Goal: Task Accomplishment & Management: Use online tool/utility

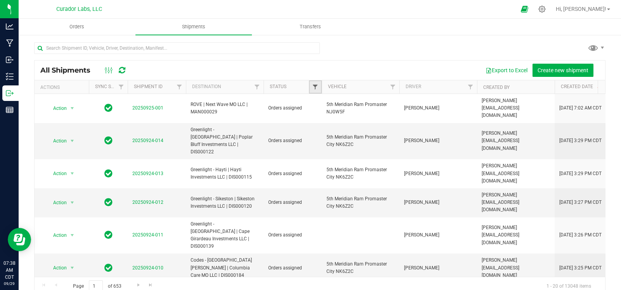
click at [316, 87] on span "Filter" at bounding box center [315, 87] width 6 height 6
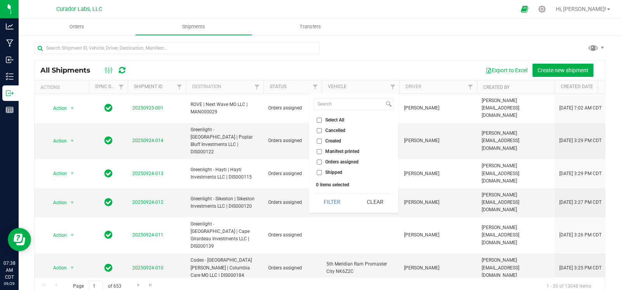
click at [335, 161] on span "Orders assigned" at bounding box center [341, 161] width 33 height 5
click at [322, 161] on input "Orders assigned" at bounding box center [318, 161] width 5 height 5
checkbox input "true"
click at [322, 196] on button "Filter" at bounding box center [331, 201] width 37 height 17
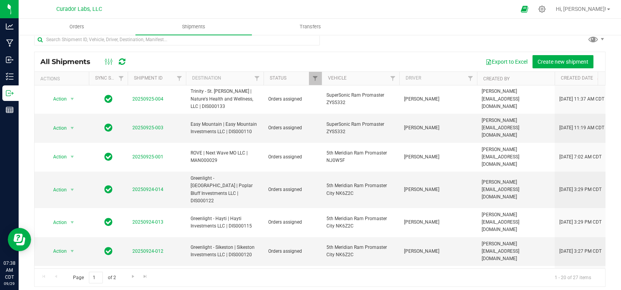
scroll to position [13, 0]
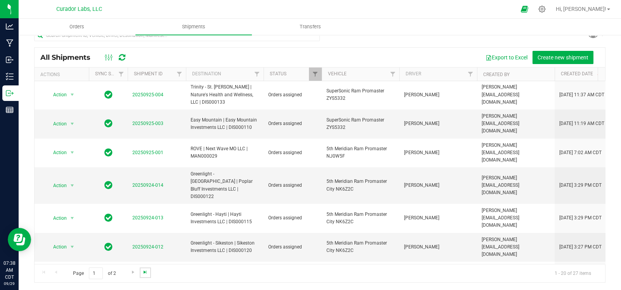
click at [146, 272] on span "Go to the last page" at bounding box center [145, 272] width 6 height 6
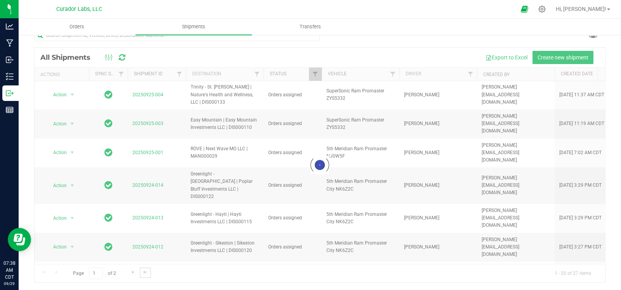
scroll to position [0, 0]
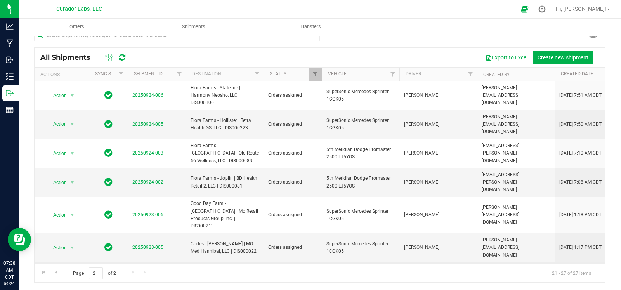
click at [73, 273] on span "select" at bounding box center [72, 276] width 6 height 6
click at [74, 222] on li "Ship shipment" at bounding box center [75, 219] width 57 height 12
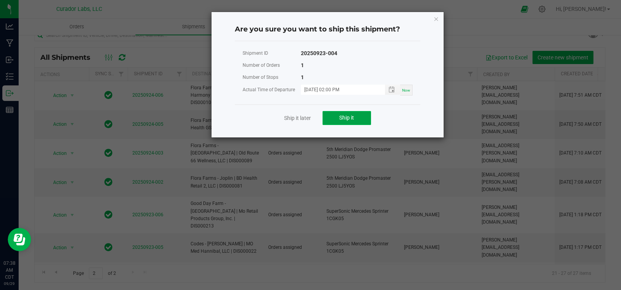
click at [358, 115] on button "Ship it" at bounding box center [346, 118] width 48 height 14
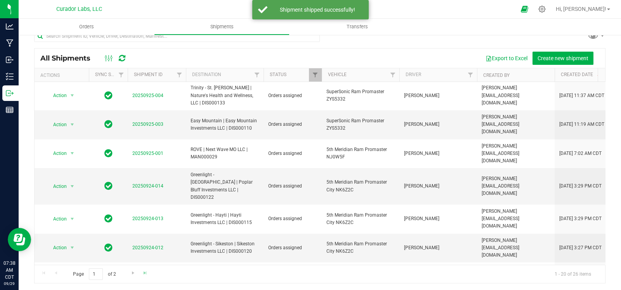
scroll to position [13, 0]
click at [140, 274] on link "Go to the last page" at bounding box center [145, 272] width 11 height 10
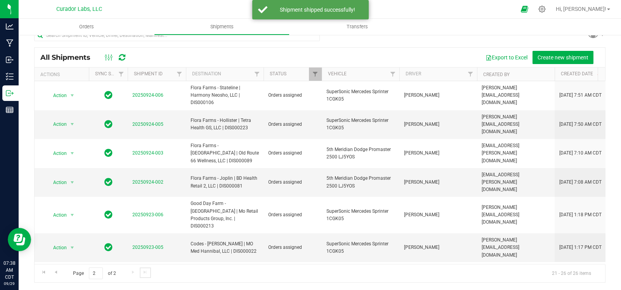
scroll to position [0, 0]
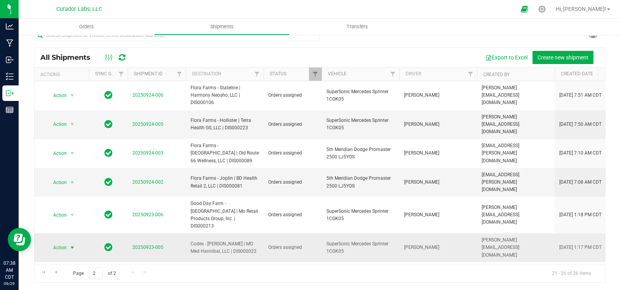
click at [74, 244] on span "select" at bounding box center [72, 247] width 6 height 6
click at [68, 194] on li "Ship shipment" at bounding box center [75, 198] width 57 height 12
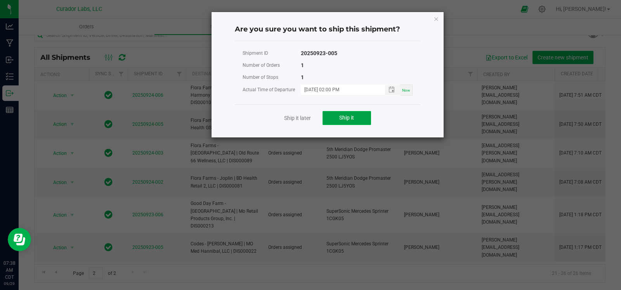
click at [353, 121] on button "Ship it" at bounding box center [346, 118] width 48 height 14
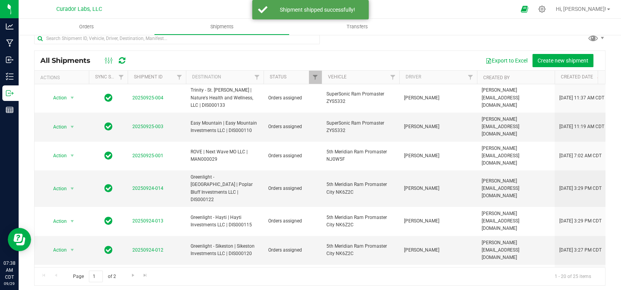
scroll to position [13, 0]
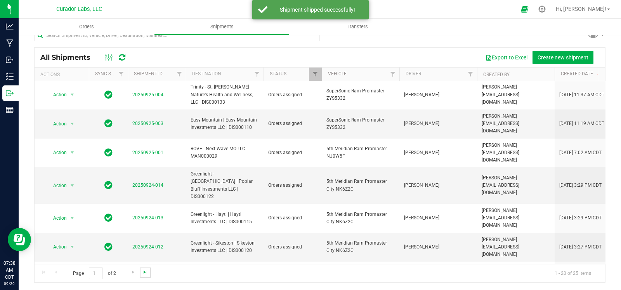
click at [144, 272] on span "Go to the last page" at bounding box center [145, 272] width 6 height 6
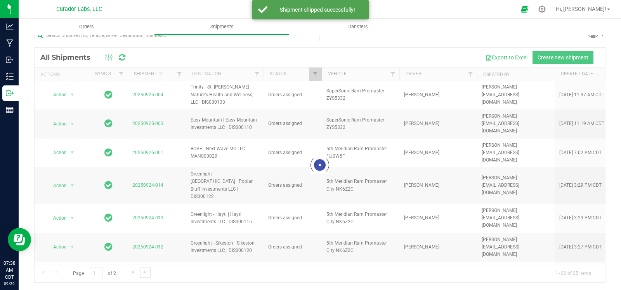
scroll to position [0, 0]
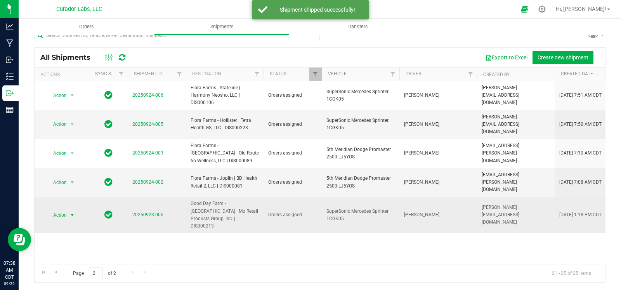
click at [71, 212] on span "select" at bounding box center [72, 215] width 6 height 6
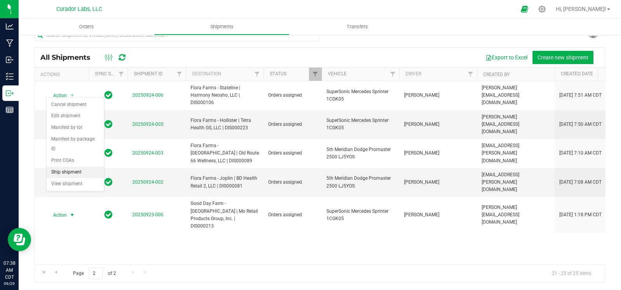
click at [71, 174] on li "Ship shipment" at bounding box center [75, 172] width 57 height 12
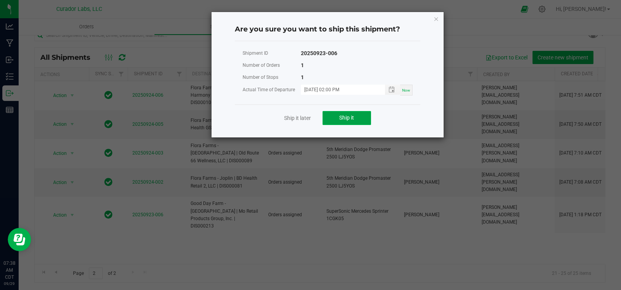
click at [342, 121] on button "Ship it" at bounding box center [346, 118] width 48 height 14
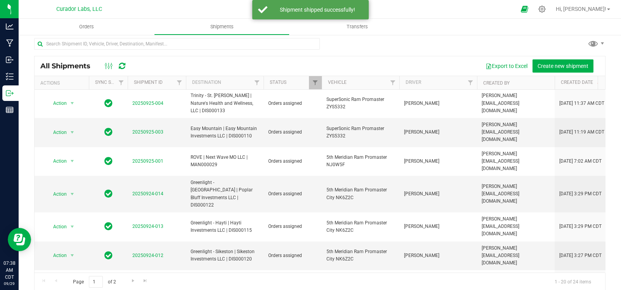
scroll to position [13, 0]
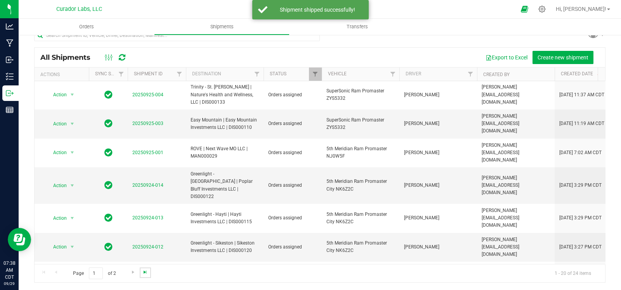
click at [142, 273] on span "Go to the last page" at bounding box center [145, 272] width 6 height 6
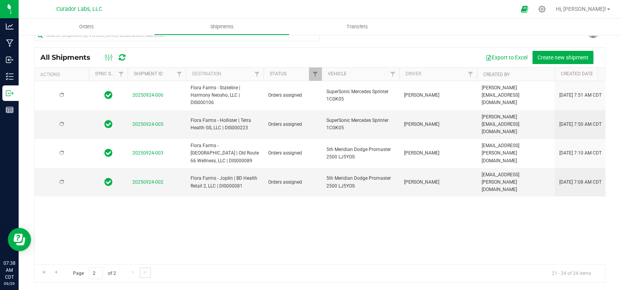
scroll to position [0, 0]
click at [75, 179] on span "select" at bounding box center [72, 182] width 6 height 6
click at [64, 247] on li "Ship shipment" at bounding box center [75, 251] width 57 height 12
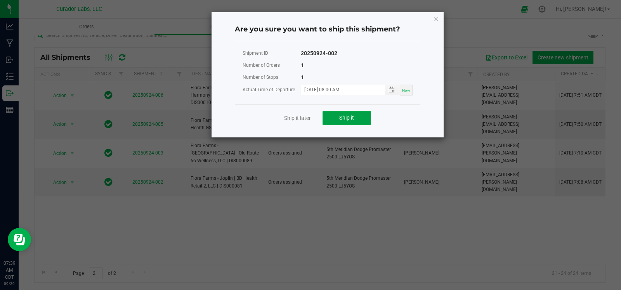
click at [338, 114] on button "Ship it" at bounding box center [346, 118] width 48 height 14
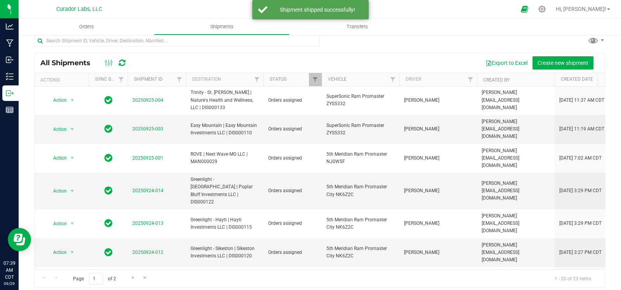
scroll to position [13, 0]
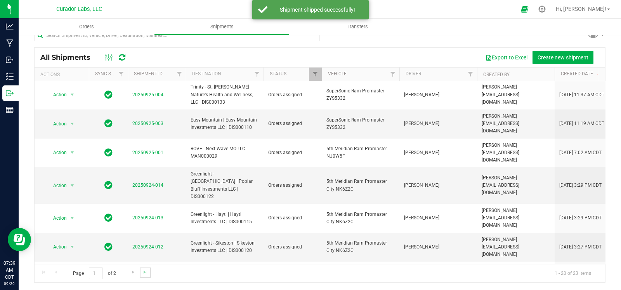
click at [140, 272] on link "Go to the last page" at bounding box center [145, 272] width 11 height 10
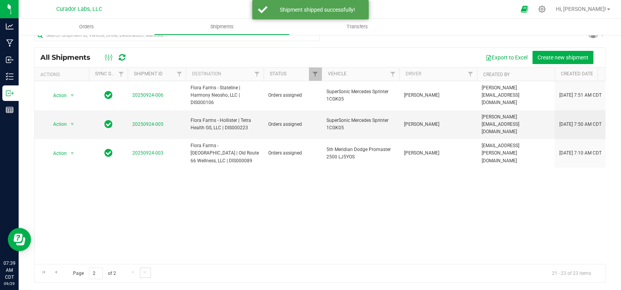
scroll to position [0, 0]
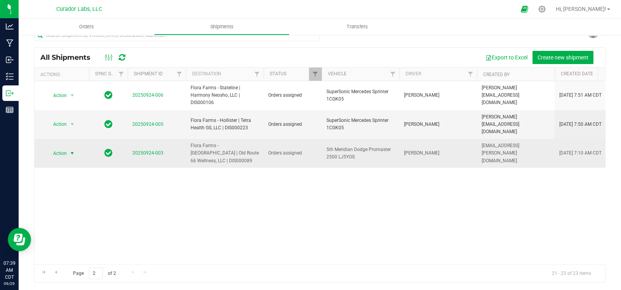
click at [72, 150] on span "select" at bounding box center [72, 153] width 6 height 6
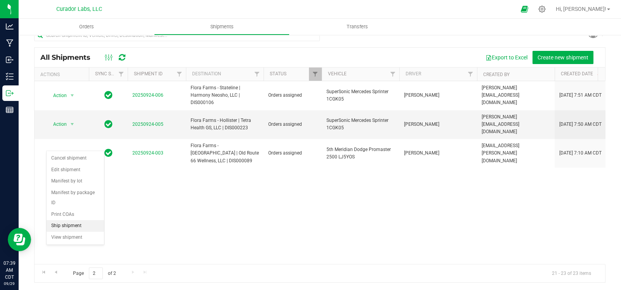
click at [64, 223] on li "Ship shipment" at bounding box center [75, 226] width 57 height 12
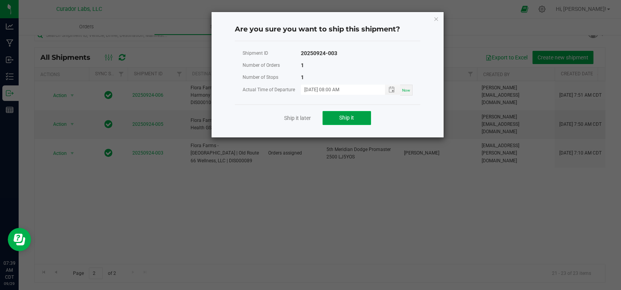
click at [337, 117] on button "Ship it" at bounding box center [346, 118] width 48 height 14
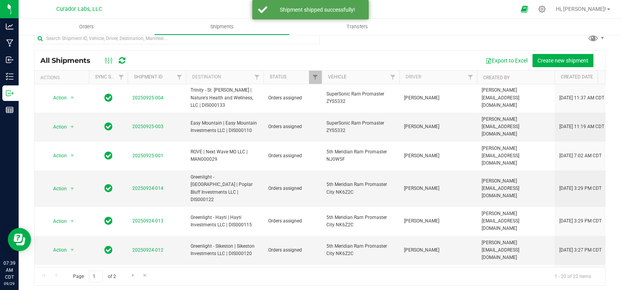
scroll to position [13, 0]
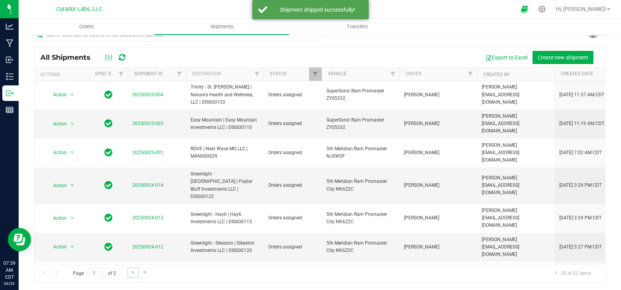
click at [129, 272] on link "Go to the next page" at bounding box center [132, 272] width 11 height 10
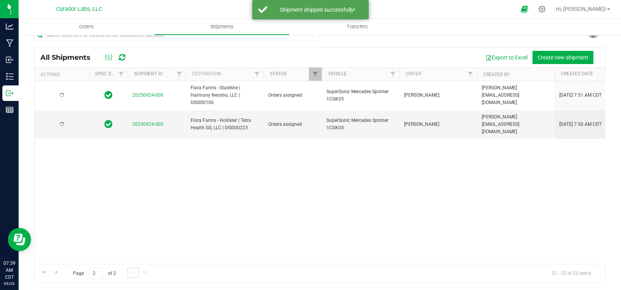
scroll to position [0, 0]
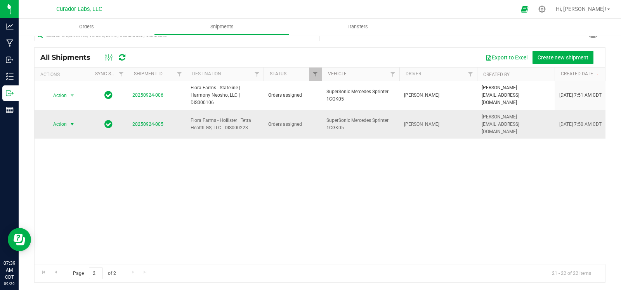
click at [74, 121] on span "select" at bounding box center [72, 124] width 6 height 6
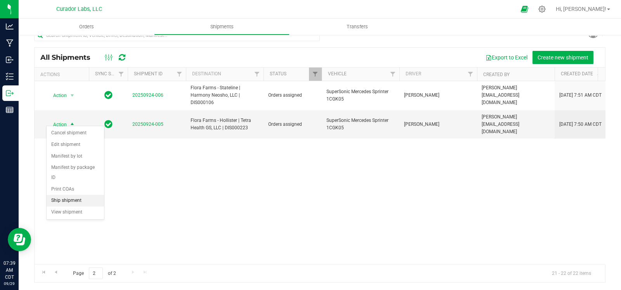
click at [65, 204] on li "Ship shipment" at bounding box center [75, 201] width 57 height 12
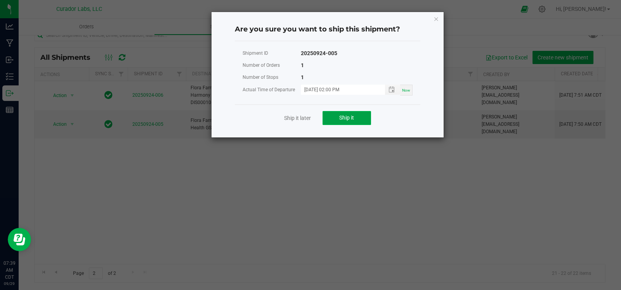
click at [353, 113] on button "Ship it" at bounding box center [346, 118] width 48 height 14
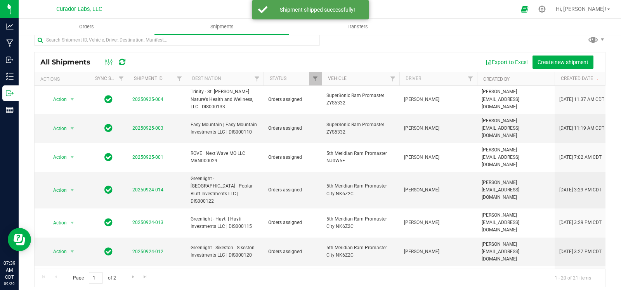
scroll to position [13, 0]
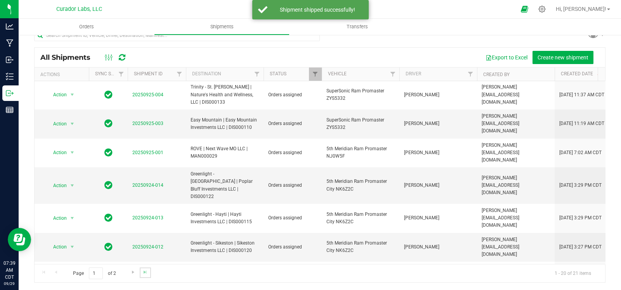
click at [149, 270] on link "Go to the last page" at bounding box center [145, 272] width 11 height 10
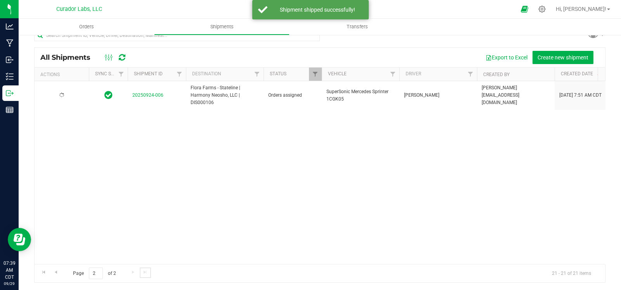
scroll to position [0, 0]
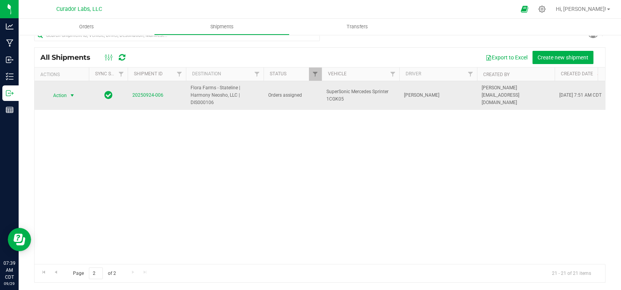
click at [69, 97] on span "select" at bounding box center [72, 95] width 6 height 6
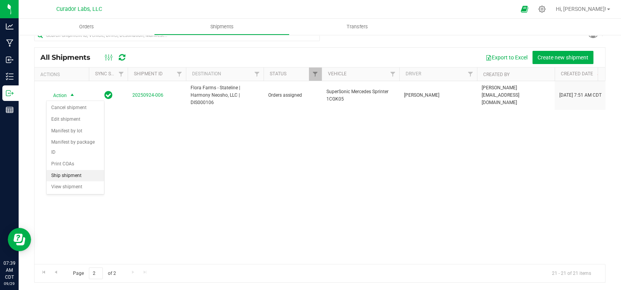
click at [73, 178] on li "Ship shipment" at bounding box center [75, 176] width 57 height 12
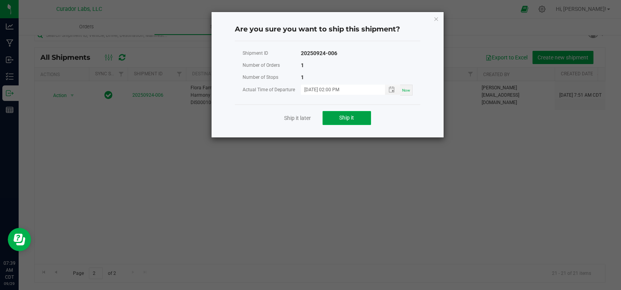
click at [325, 113] on button "Ship it" at bounding box center [346, 118] width 48 height 14
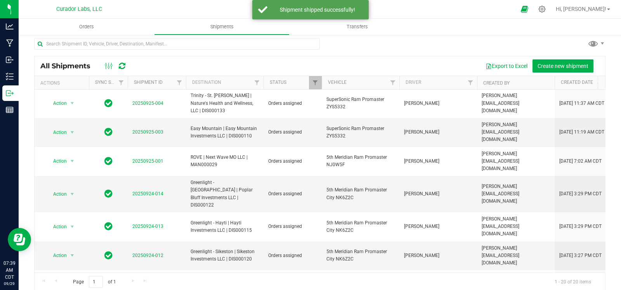
scroll to position [13, 0]
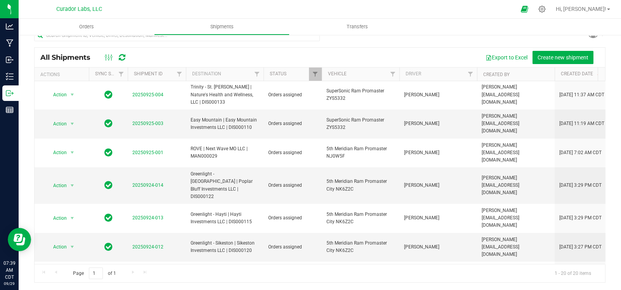
click at [70, 221] on li "Ship shipment" at bounding box center [75, 222] width 57 height 12
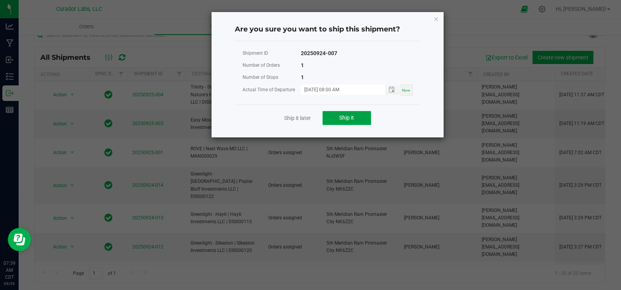
click at [344, 119] on span "Ship it" at bounding box center [346, 117] width 15 height 6
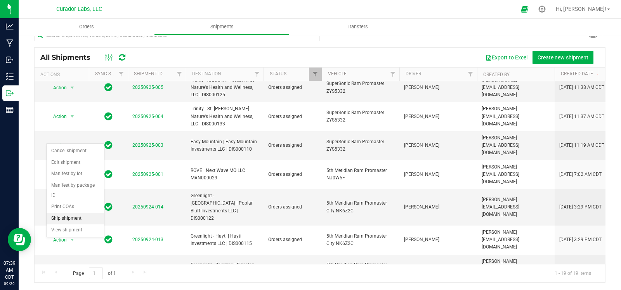
click at [67, 215] on li "Ship shipment" at bounding box center [75, 219] width 57 height 12
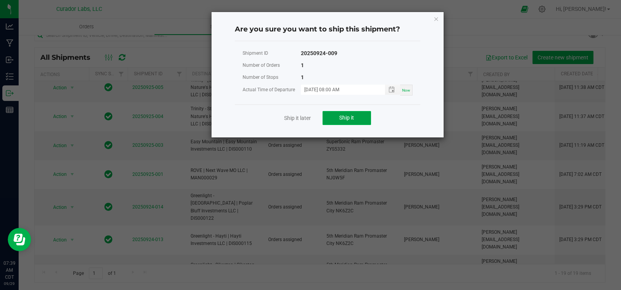
click at [331, 118] on button "Ship it" at bounding box center [346, 118] width 48 height 14
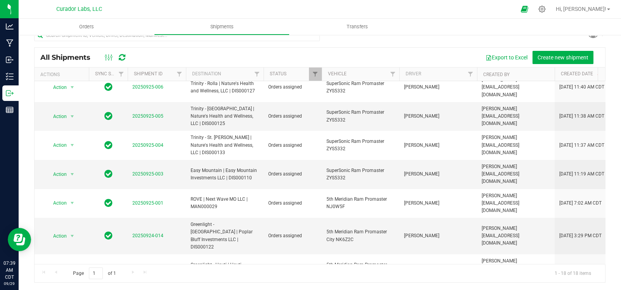
click at [70, 220] on li "Ship shipment" at bounding box center [75, 222] width 57 height 12
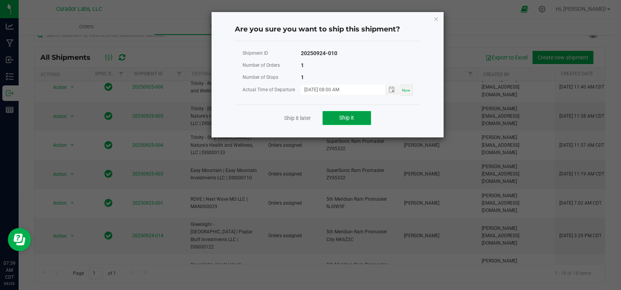
click at [354, 118] on span "Ship it" at bounding box center [346, 117] width 15 height 6
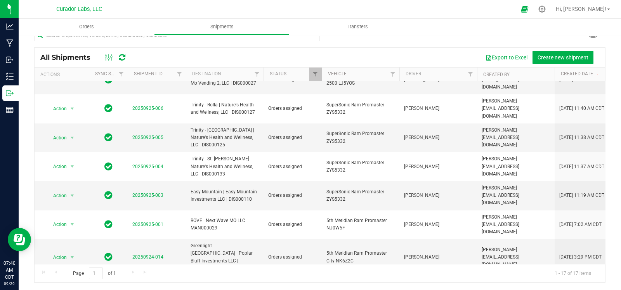
click at [76, 218] on li "Ship shipment" at bounding box center [75, 219] width 57 height 12
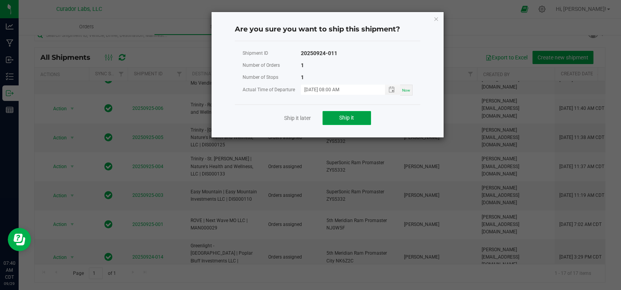
click at [346, 124] on button "Ship it" at bounding box center [346, 118] width 48 height 14
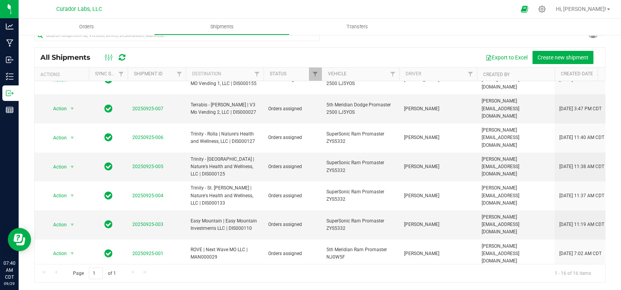
click at [76, 217] on li "Ship shipment" at bounding box center [75, 222] width 57 height 12
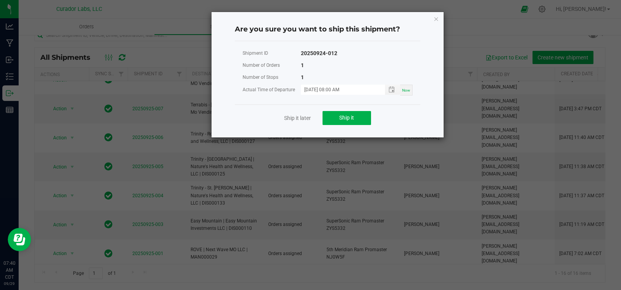
click at [328, 109] on div "Ship it later Ship it" at bounding box center [327, 117] width 185 height 27
click at [358, 115] on button "Ship it" at bounding box center [346, 118] width 48 height 14
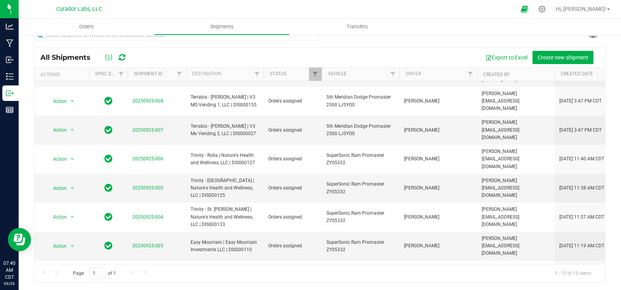
click at [71, 224] on li "Ship shipment" at bounding box center [75, 222] width 57 height 12
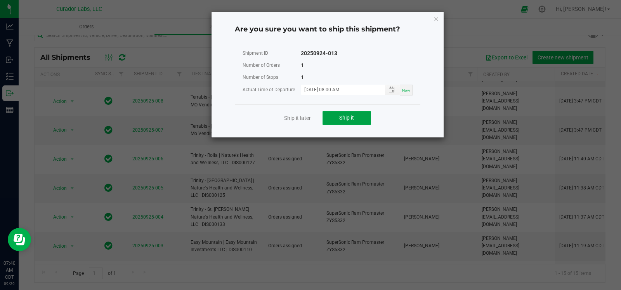
click at [340, 116] on span "Ship it" at bounding box center [346, 117] width 15 height 6
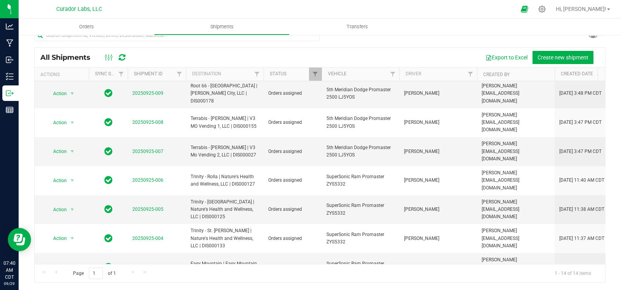
click at [66, 221] on li "Ship shipment" at bounding box center [75, 219] width 57 height 12
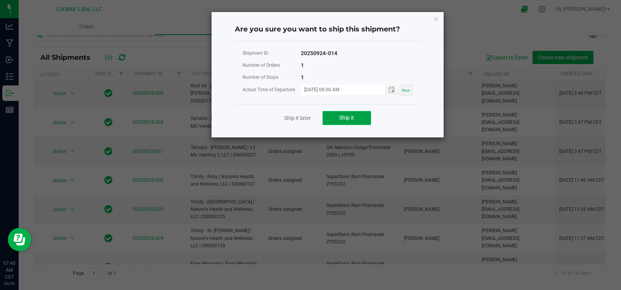
click at [357, 113] on button "Ship it" at bounding box center [346, 118] width 48 height 14
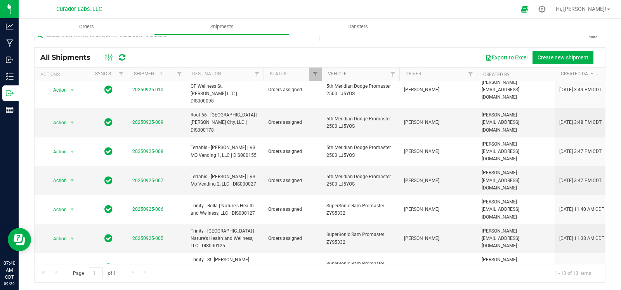
click at [74, 223] on li "Ship shipment" at bounding box center [75, 222] width 57 height 12
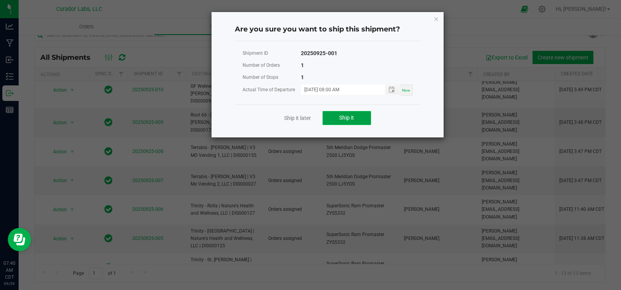
click at [342, 119] on span "Ship it" at bounding box center [346, 117] width 15 height 6
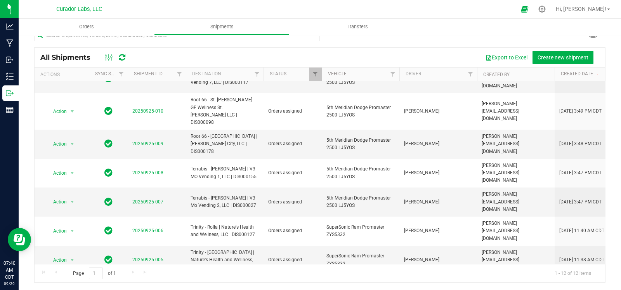
click at [74, 222] on li "Ship shipment" at bounding box center [75, 222] width 57 height 12
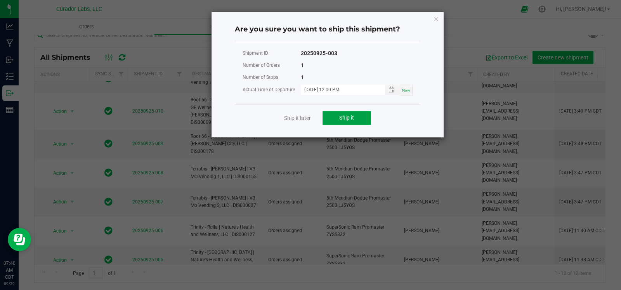
click at [349, 111] on button "Ship it" at bounding box center [346, 118] width 48 height 14
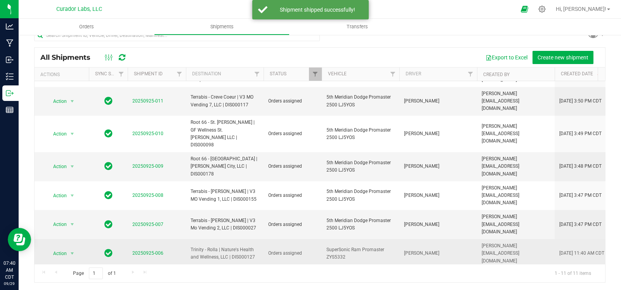
scroll to position [82, 0]
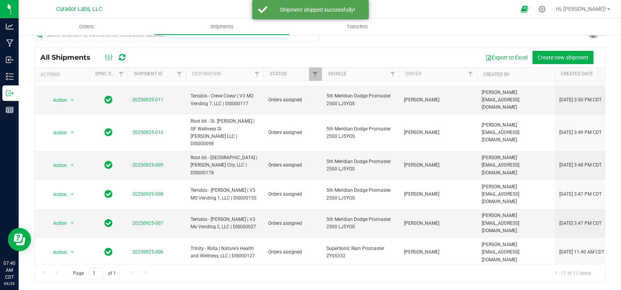
click at [74, 218] on li "Ship shipment" at bounding box center [75, 219] width 57 height 12
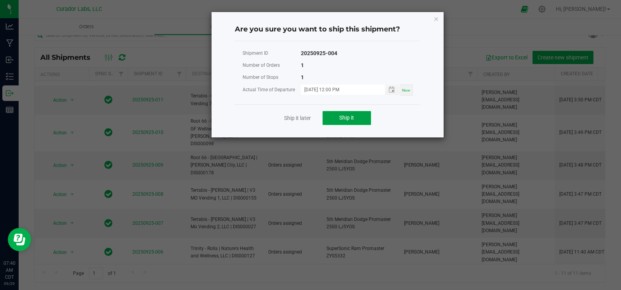
click at [346, 117] on span "Ship it" at bounding box center [346, 117] width 15 height 6
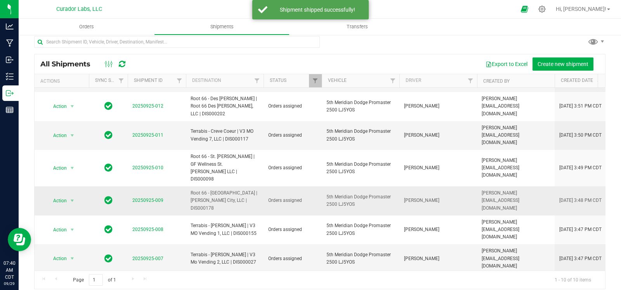
scroll to position [13, 0]
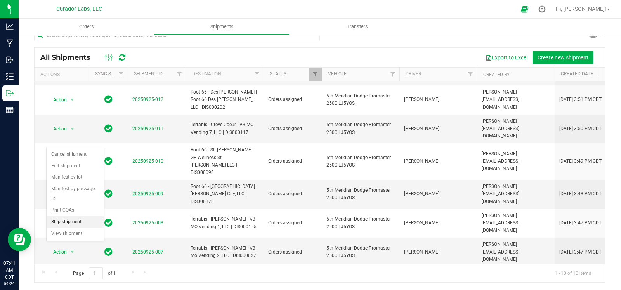
click at [74, 223] on li "Ship shipment" at bounding box center [75, 222] width 57 height 12
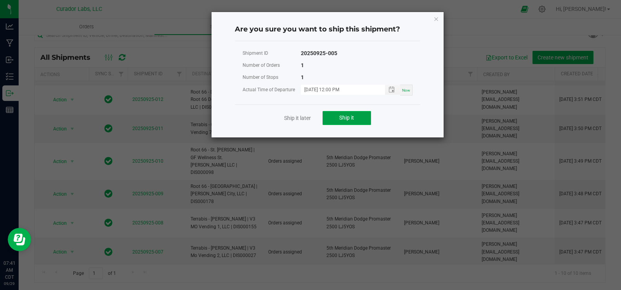
click at [349, 114] on span "Ship it" at bounding box center [346, 117] width 15 height 6
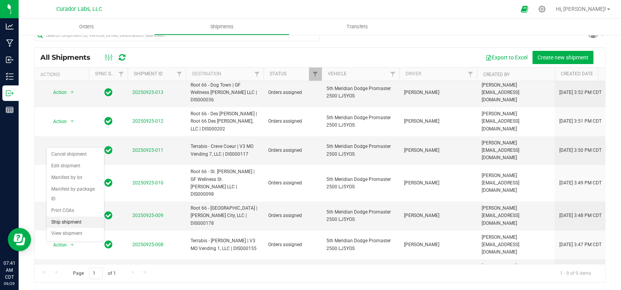
click at [75, 223] on li "Ship shipment" at bounding box center [75, 222] width 57 height 12
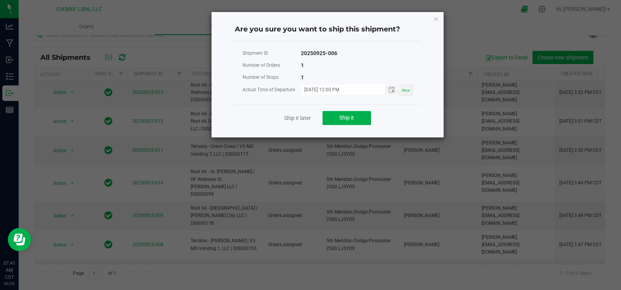
click at [365, 110] on div "Ship it later Ship it" at bounding box center [327, 117] width 185 height 27
click at [370, 113] on button "Ship it" at bounding box center [346, 118] width 48 height 14
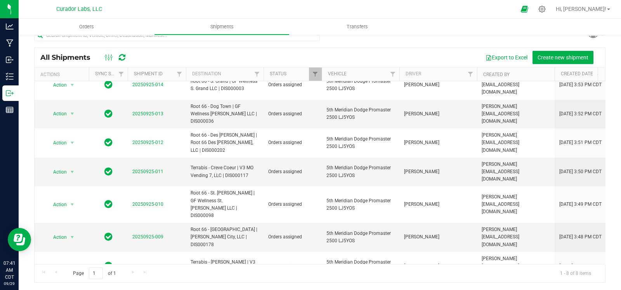
click at [74, 289] on span "select" at bounding box center [72, 295] width 6 height 6
click at [86, 217] on li "Ship shipment" at bounding box center [75, 222] width 57 height 12
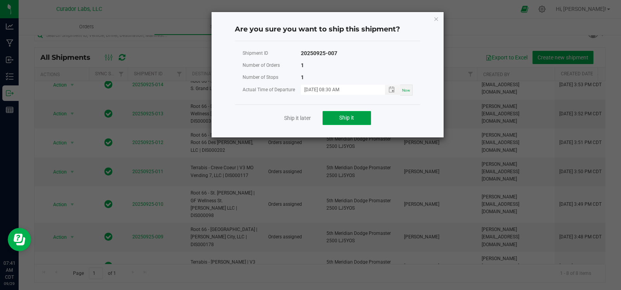
click at [331, 120] on button "Ship it" at bounding box center [346, 118] width 48 height 14
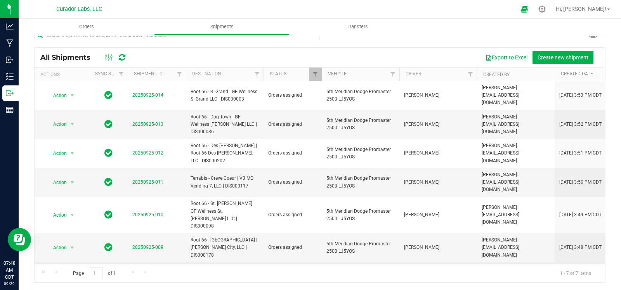
click at [72, 273] on span "select" at bounding box center [72, 276] width 6 height 6
click at [78, 213] on li "Ship shipment" at bounding box center [75, 212] width 57 height 12
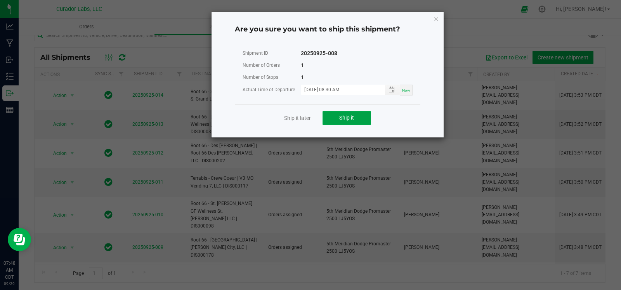
click at [335, 116] on button "Ship it" at bounding box center [346, 118] width 48 height 14
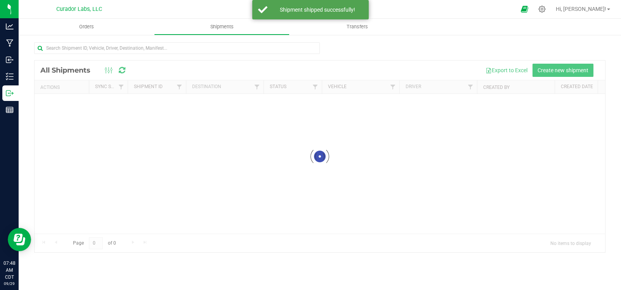
scroll to position [0, 0]
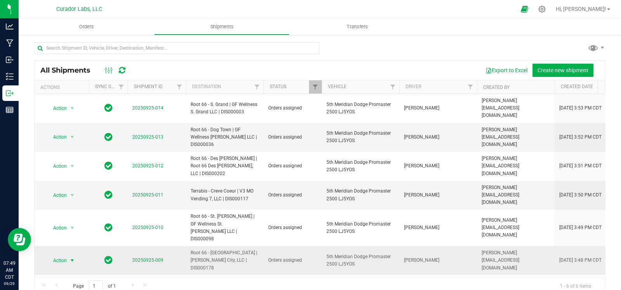
click at [74, 257] on span "select" at bounding box center [72, 260] width 6 height 6
click at [69, 204] on li "Ship shipment" at bounding box center [75, 203] width 57 height 12
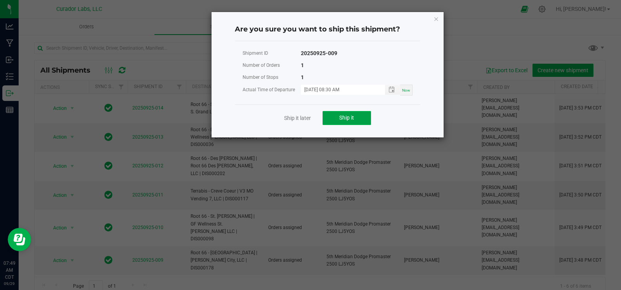
click at [356, 114] on button "Ship it" at bounding box center [346, 118] width 48 height 14
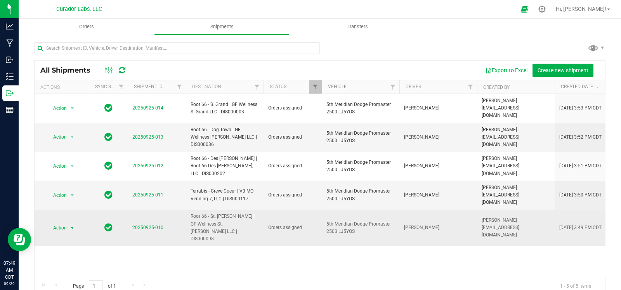
click at [69, 225] on span "select" at bounding box center [72, 228] width 6 height 6
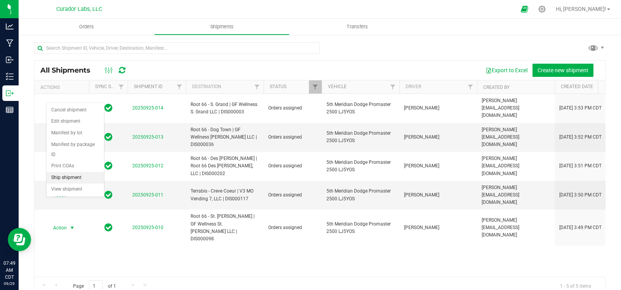
click at [76, 177] on li "Ship shipment" at bounding box center [75, 178] width 57 height 12
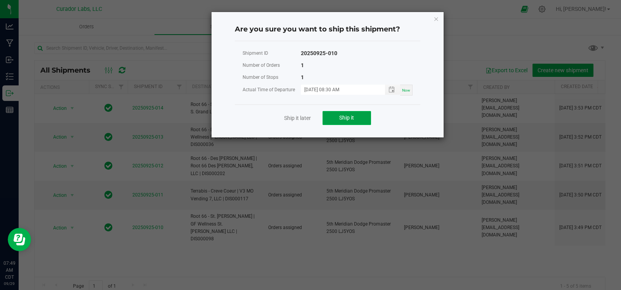
click at [357, 121] on button "Ship it" at bounding box center [346, 118] width 48 height 14
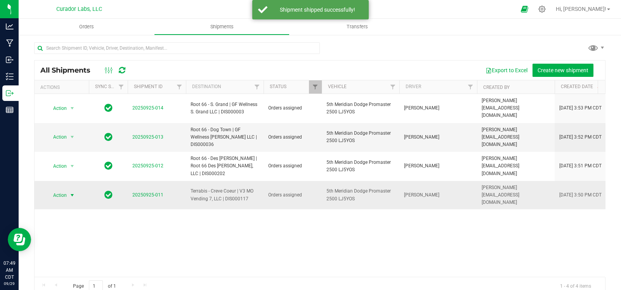
click at [72, 190] on span "select" at bounding box center [72, 195] width 10 height 11
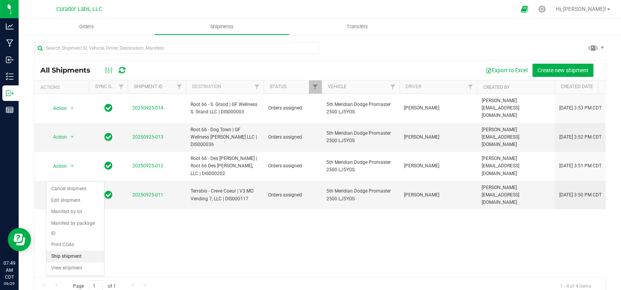
click at [68, 256] on li "Ship shipment" at bounding box center [75, 257] width 57 height 12
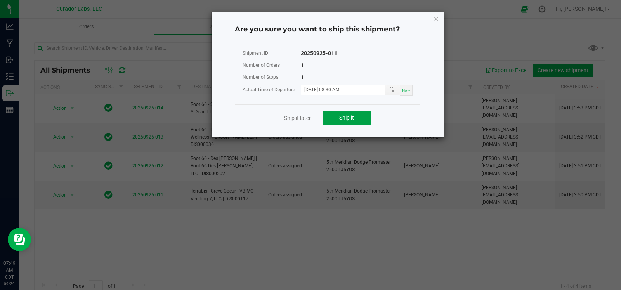
click at [324, 120] on button "Ship it" at bounding box center [346, 118] width 48 height 14
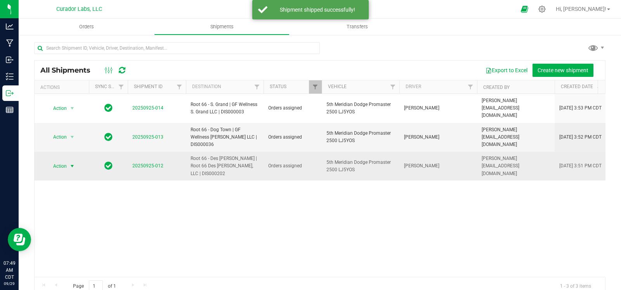
click at [68, 161] on span "select" at bounding box center [72, 166] width 10 height 11
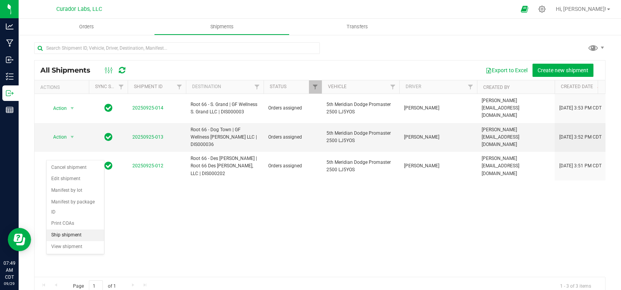
click at [65, 234] on li "Ship shipment" at bounding box center [75, 235] width 57 height 12
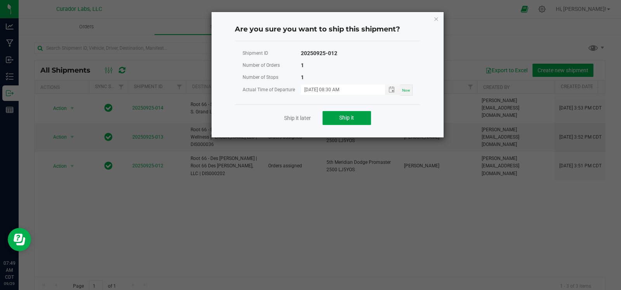
click at [347, 116] on span "Ship it" at bounding box center [346, 117] width 15 height 6
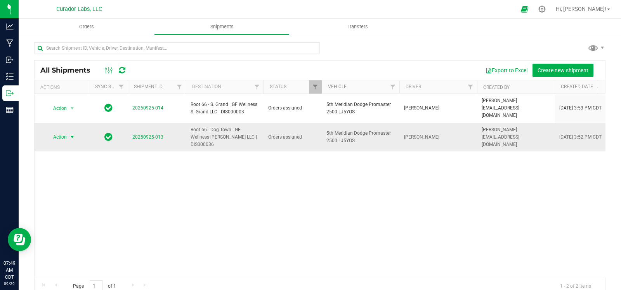
drag, startPoint x: 71, startPoint y: 127, endPoint x: 75, endPoint y: 128, distance: 3.9
click at [71, 134] on span "select" at bounding box center [72, 137] width 6 height 6
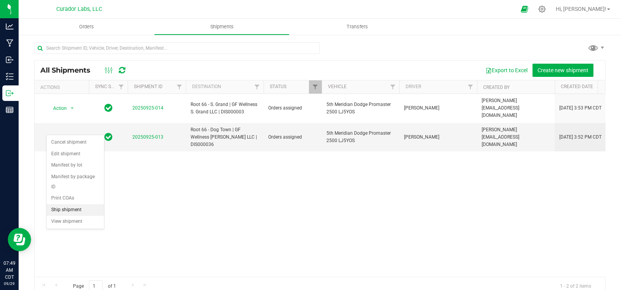
click at [64, 210] on li "Ship shipment" at bounding box center [75, 210] width 57 height 12
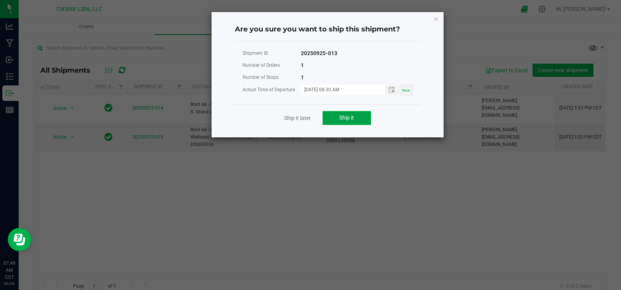
click at [349, 113] on button "Ship it" at bounding box center [346, 118] width 48 height 14
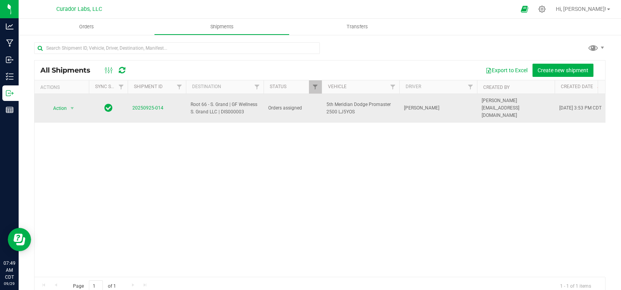
click at [76, 103] on span "select" at bounding box center [72, 108] width 10 height 11
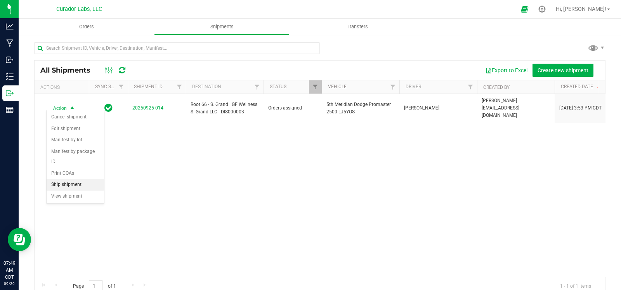
click at [62, 181] on li "Ship shipment" at bounding box center [75, 185] width 57 height 12
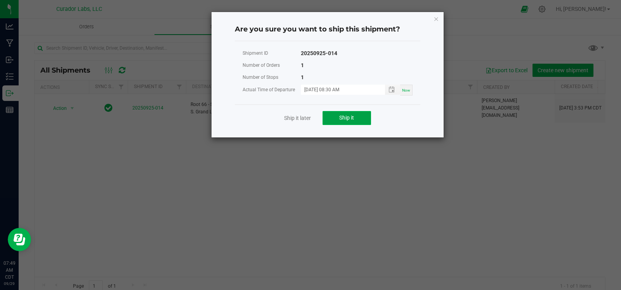
click at [356, 120] on button "Ship it" at bounding box center [346, 118] width 48 height 14
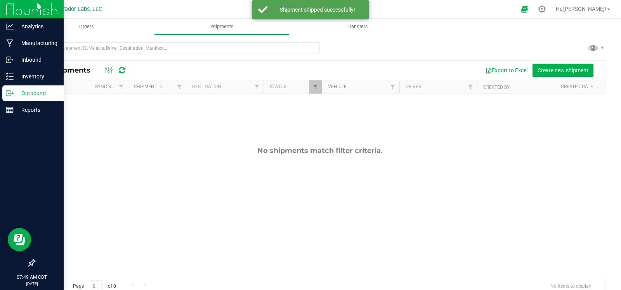
click at [15, 93] on p "Outbound" at bounding box center [37, 92] width 47 height 9
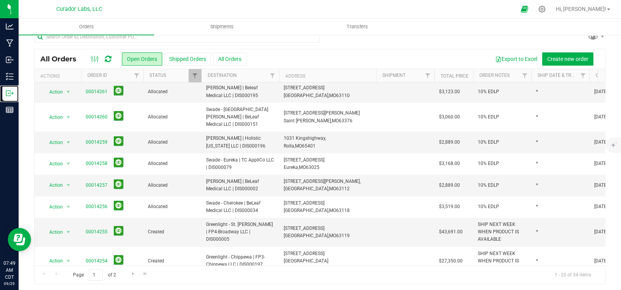
scroll to position [13, 0]
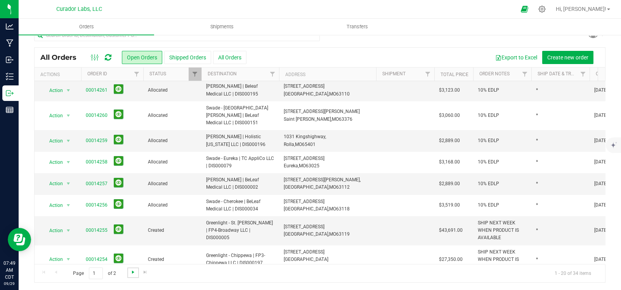
click at [132, 270] on span "Go to the next page" at bounding box center [133, 272] width 6 height 6
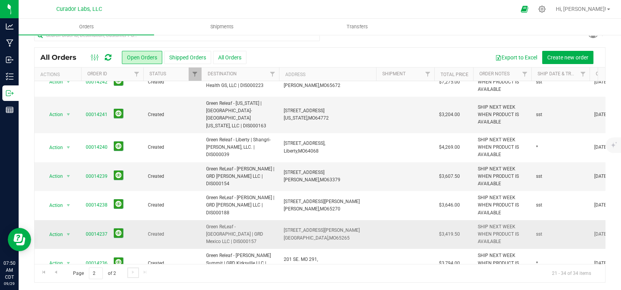
scroll to position [199, 0]
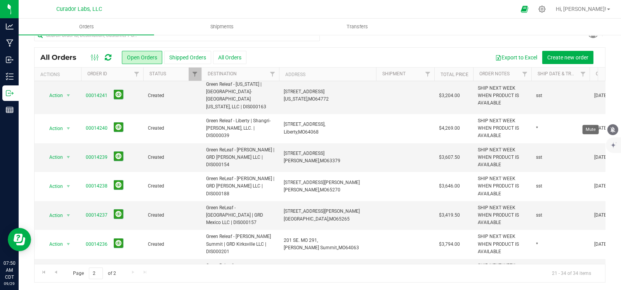
click at [611, 128] on icon "mute" at bounding box center [612, 129] width 7 height 7
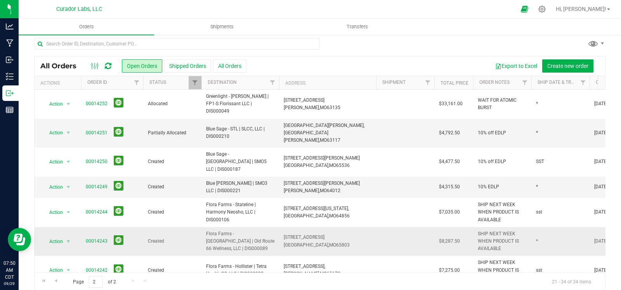
scroll to position [0, 0]
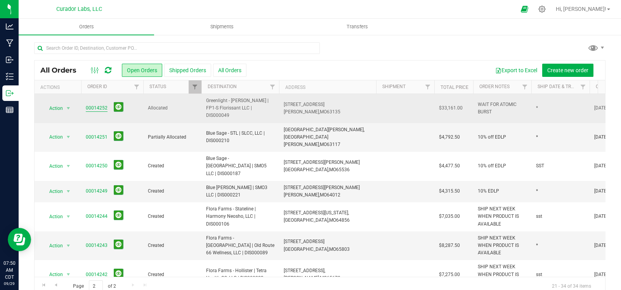
click at [96, 105] on link "00014252" at bounding box center [97, 107] width 22 height 7
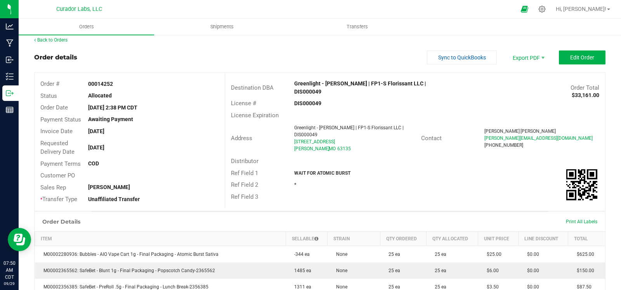
scroll to position [6, 0]
click at [66, 41] on link "Back to Orders" at bounding box center [50, 39] width 33 height 5
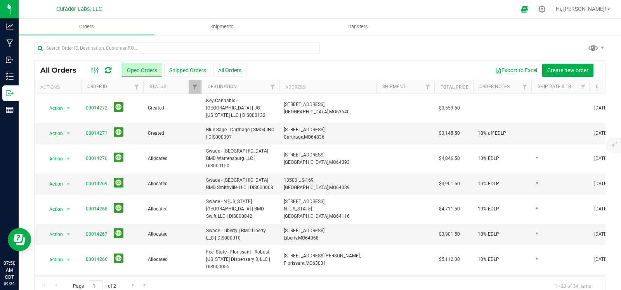
click at [462, 49] on div at bounding box center [319, 51] width 571 height 18
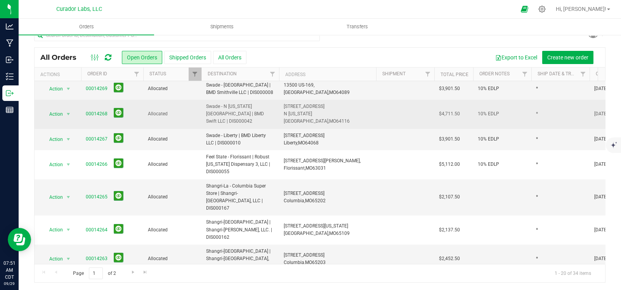
scroll to position [305, 0]
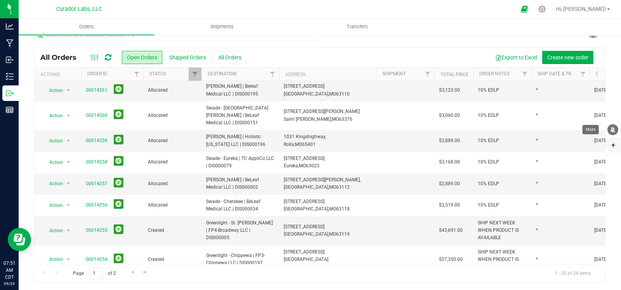
click at [612, 127] on icon "mute" at bounding box center [612, 129] width 7 height 7
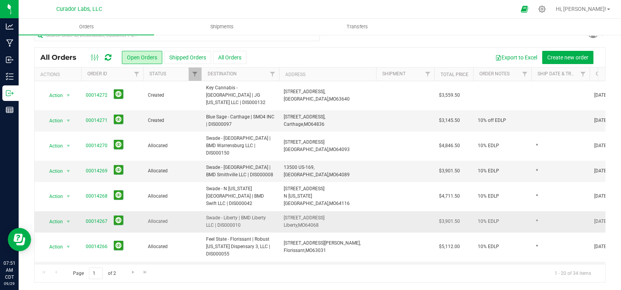
scroll to position [0, 0]
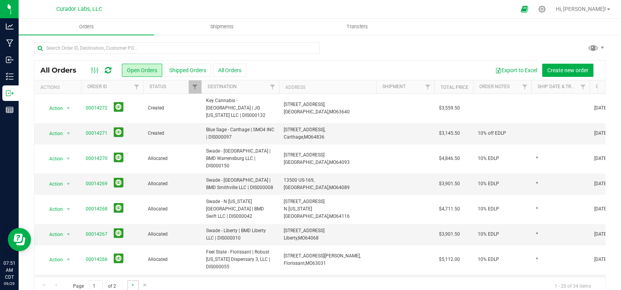
click at [137, 289] on link "Go to the next page" at bounding box center [132, 285] width 11 height 10
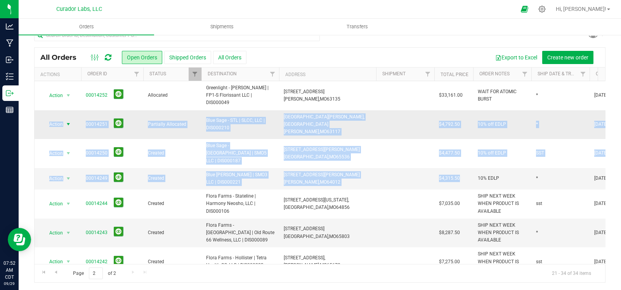
drag, startPoint x: 466, startPoint y: 155, endPoint x: 43, endPoint y: 115, distance: 425.0
click at [43, 115] on tbody "Action Action Cancel order Clone order Edit order Mark as fully paid Order audi…" at bounding box center [419, 283] width 768 height 405
copy tbody "Action Action Cancel order Clone order Edit order Mark as fully paid Order audi…"
drag, startPoint x: 443, startPoint y: 50, endPoint x: 308, endPoint y: 113, distance: 148.5
click at [443, 51] on div "Export to Excel Create new order" at bounding box center [422, 57] width 353 height 13
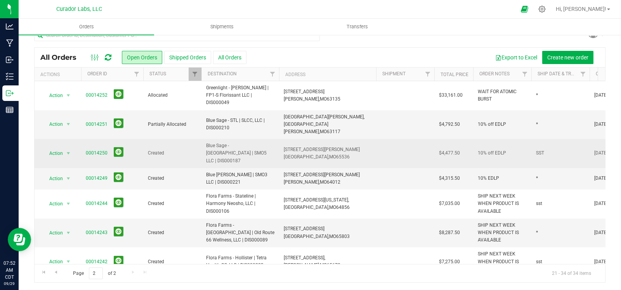
scroll to position [199, 0]
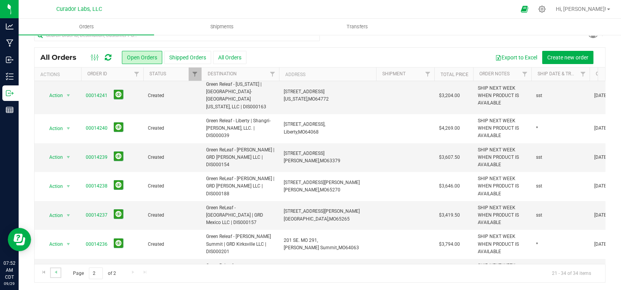
click at [59, 275] on link "Go to the previous page" at bounding box center [55, 272] width 11 height 10
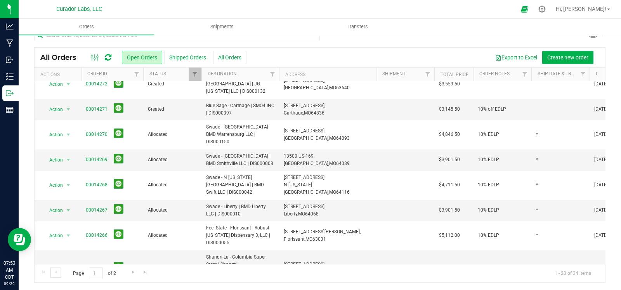
scroll to position [0, 0]
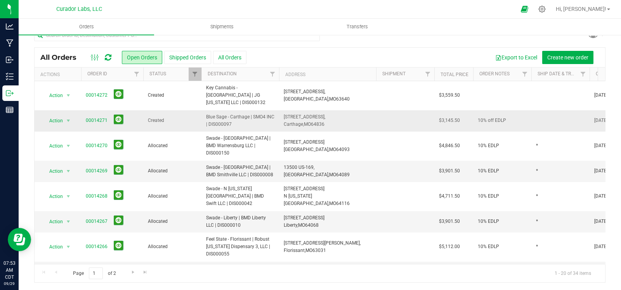
click at [542, 114] on td at bounding box center [560, 120] width 58 height 21
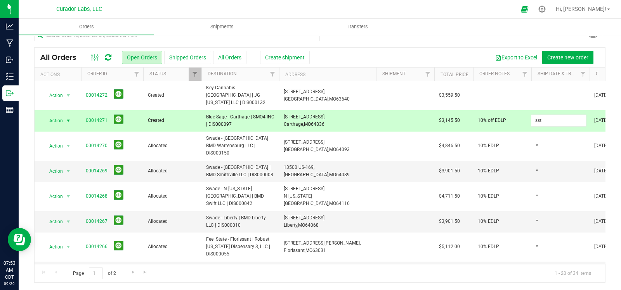
type input "sst"
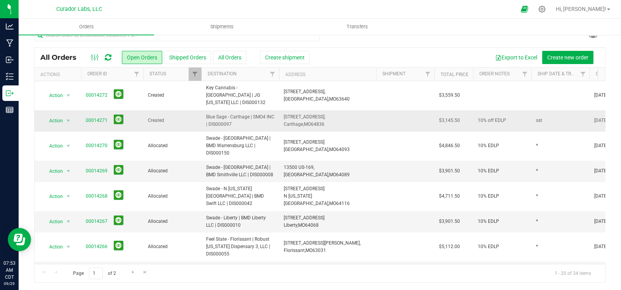
drag, startPoint x: 465, startPoint y: 113, endPoint x: 83, endPoint y: 111, distance: 382.4
click at [83, 111] on tr "Action Action Cancel order Change facility Clone order Edit order Mark as fully…" at bounding box center [419, 120] width 768 height 21
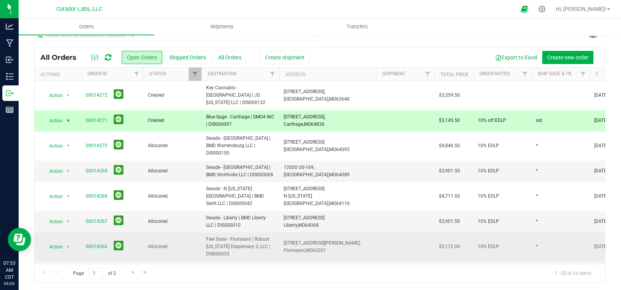
copy tr "00014271 Created Blue Sage - Carthage | SMO4 INC | DIS000097 2929 The Loop, Car…"
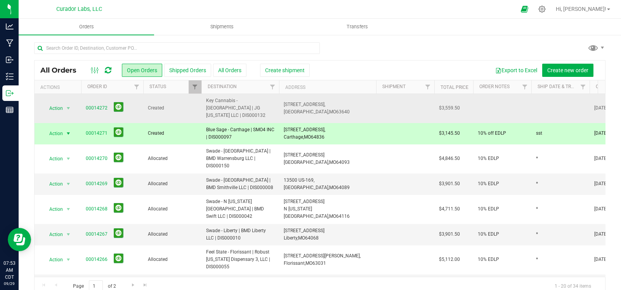
drag, startPoint x: 341, startPoint y: 110, endPoint x: 285, endPoint y: 104, distance: 57.0
click at [285, 104] on td "730 Market St, Farmington, MO 63640" at bounding box center [327, 108] width 97 height 29
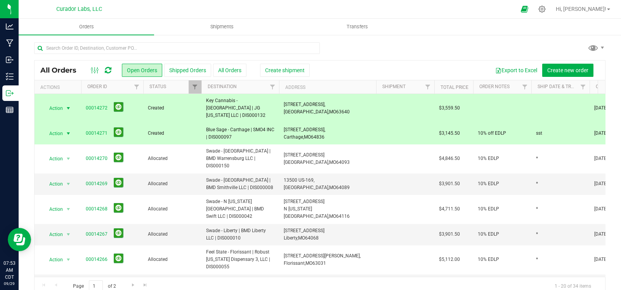
copy span "730 Market St, Farmington, MO 63640"
click at [541, 104] on td at bounding box center [560, 108] width 58 height 29
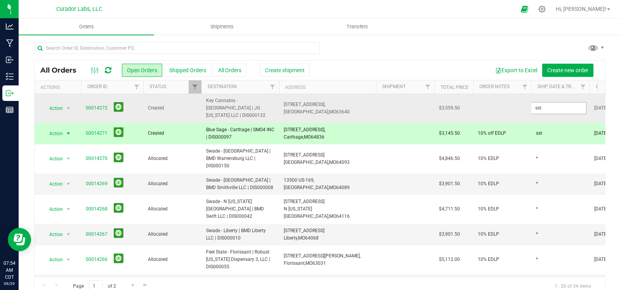
type input "sst"
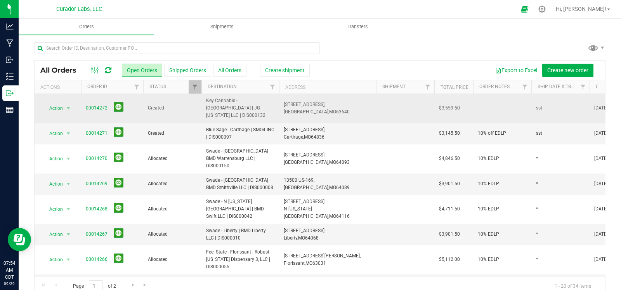
drag, startPoint x: 461, startPoint y: 104, endPoint x: 85, endPoint y: 107, distance: 376.6
click at [85, 107] on tr "Action Action Cancel order Change facility Clone order Edit order Mark as fully…" at bounding box center [419, 108] width 768 height 29
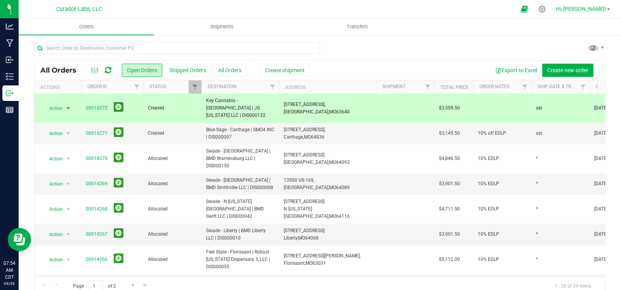
copy tr "00014272 Created Key Cannabis - Farmington East | JG Missouri LLC | DIS000132 7…"
click at [407, 57] on div at bounding box center [319, 51] width 571 height 18
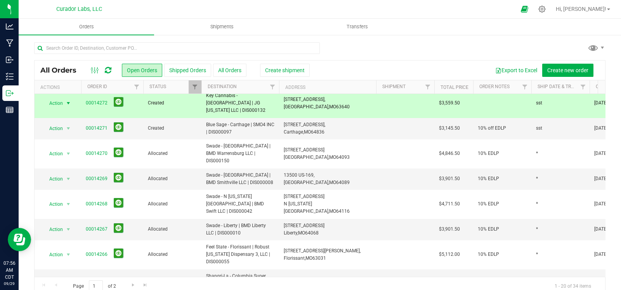
scroll to position [12, 0]
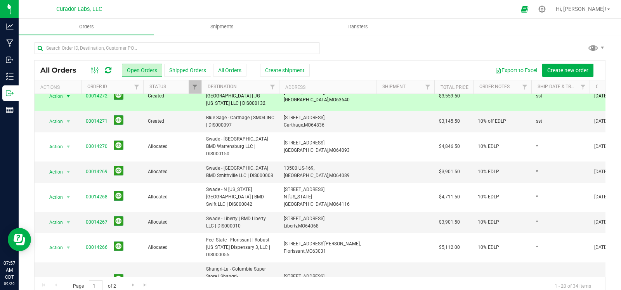
click at [357, 45] on div at bounding box center [319, 51] width 571 height 18
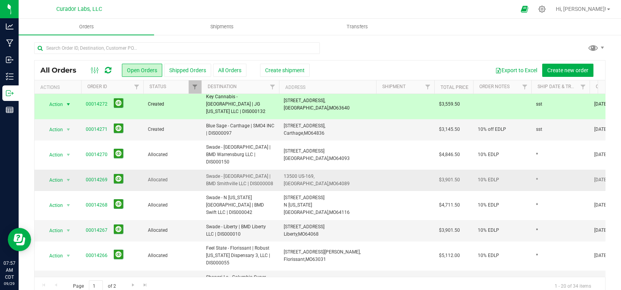
scroll to position [0, 0]
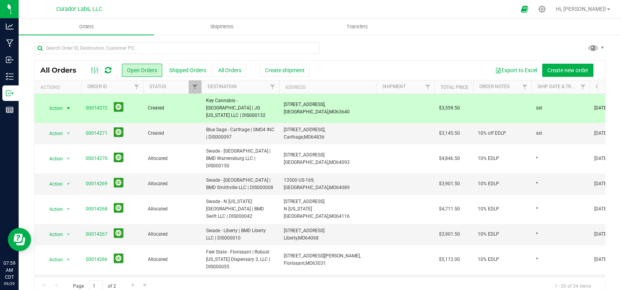
click at [470, 42] on div "All Orders Open Orders Shipped Orders All Orders Create shipment Export to Exce…" at bounding box center [319, 168] width 571 height 253
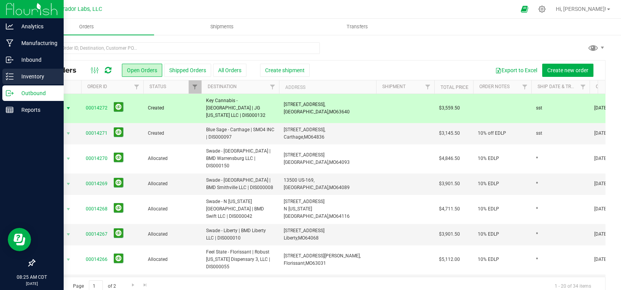
click at [10, 78] on icon at bounding box center [10, 77] width 8 height 8
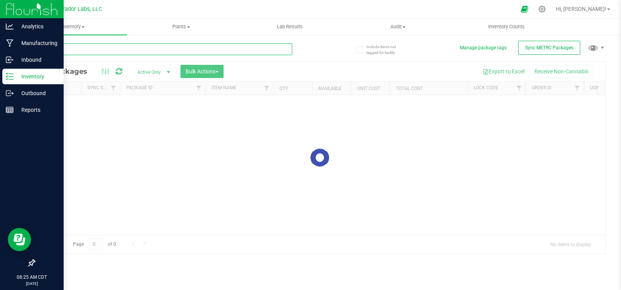
click at [109, 51] on input "text" at bounding box center [163, 49] width 258 height 12
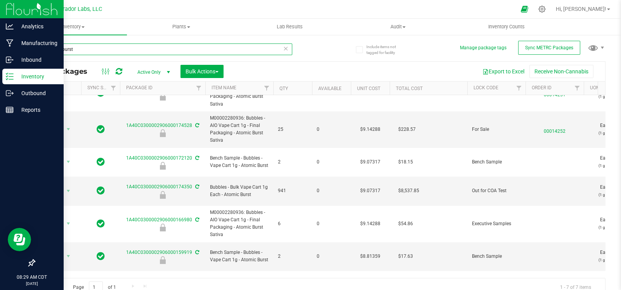
click at [86, 45] on input "atomic burst" at bounding box center [163, 49] width 258 height 12
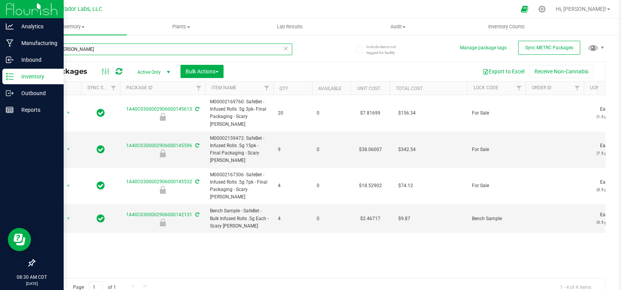
click at [206, 53] on input "scary gary" at bounding box center [163, 49] width 258 height 12
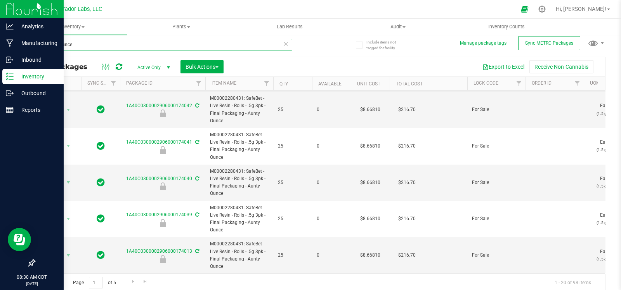
scroll to position [6, 0]
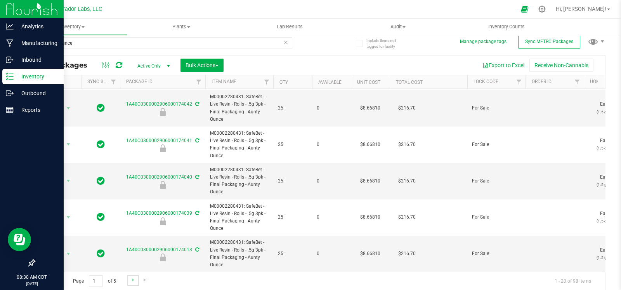
click at [129, 275] on link "Go to the next page" at bounding box center [132, 280] width 11 height 10
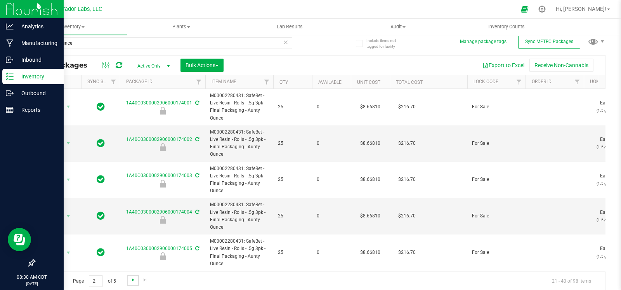
click at [130, 278] on span "Go to the next page" at bounding box center [133, 280] width 6 height 6
click at [140, 278] on link "Go to the last page" at bounding box center [145, 280] width 11 height 10
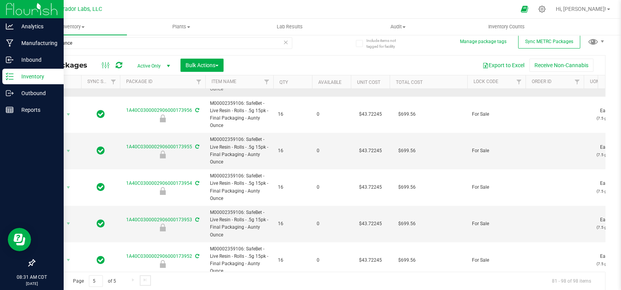
scroll to position [284, 0]
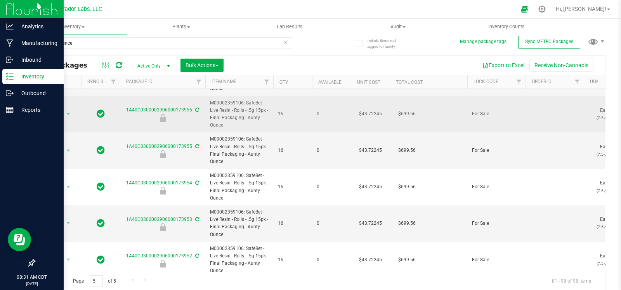
click at [299, 115] on span "16" at bounding box center [292, 113] width 29 height 7
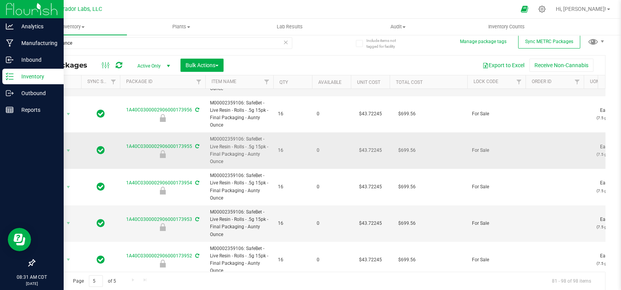
click at [295, 143] on td "16" at bounding box center [292, 150] width 39 height 36
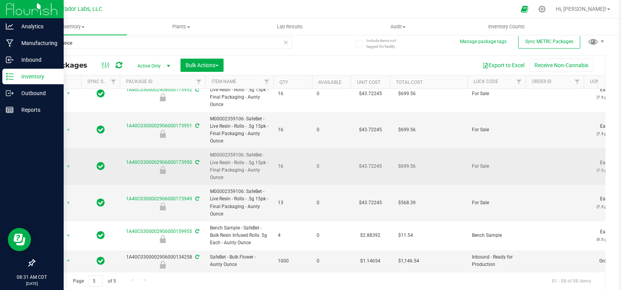
scroll to position [456, 0]
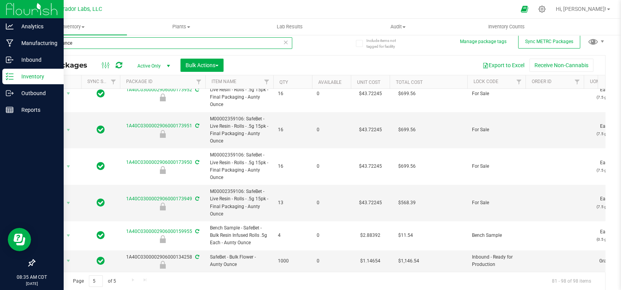
click at [85, 40] on input "aunty ounce" at bounding box center [163, 43] width 258 height 12
paste input "M00002159324: SafeBet - Infused Rolls .5g 15pk - Final Packaging - MeraMAC Dream"
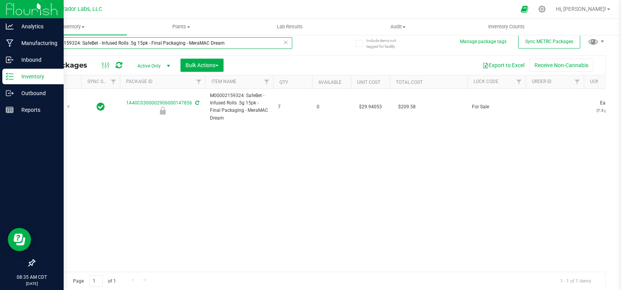
click at [130, 45] on input "M00002159324: SafeBet - Infused Rolls .5g 15pk - Final Packaging - MeraMAC Dream" at bounding box center [163, 43] width 258 height 12
paste input "37518: SafeBet - Infused Rolls .5g 15pk - Final Packaging - Cherry Chupacabra"
click at [89, 43] on input "M00002137518: SafeBet - Infused Rolls .5g 15pk - Final Packaging - Cherry Chupa…" at bounding box center [163, 43] width 258 height 12
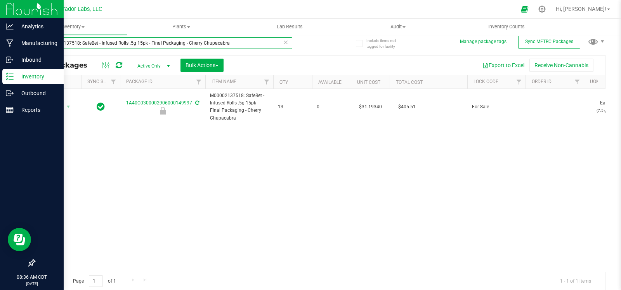
click at [89, 43] on input "M00002137518: SafeBet - Infused Rolls .5g 15pk - Final Packaging - Cherry Chupa…" at bounding box center [163, 43] width 258 height 12
paste input "60319: SafeBet - Infused Rolls .5g 15pk - Final Packaging - Sin n' Doubt"
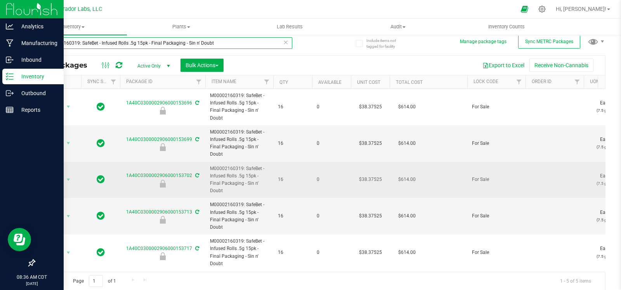
scroll to position [6, 0]
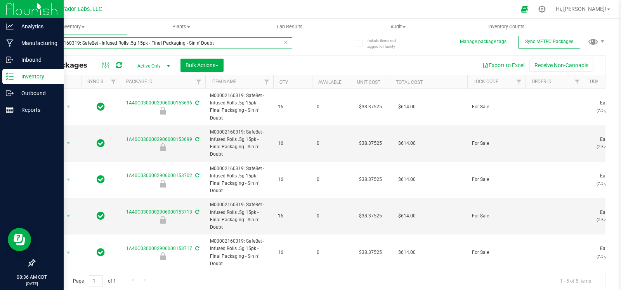
click at [206, 47] on input "M00002160319: SafeBet - Infused Rolls .5g 15pk - Final Packaging - Sin n' Doubt" at bounding box center [163, 43] width 258 height 12
paste input "58508: SafeBet - Infused Rolls .5g 15pk - Final Packaging - Fanny Packz"
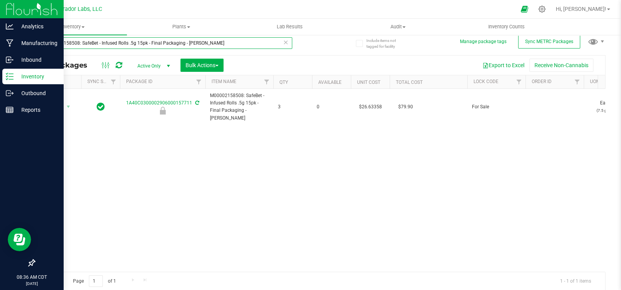
click at [173, 44] on input "M00002158508: SafeBet - Infused Rolls .5g 15pk - Final Packaging - Fanny Packz" at bounding box center [163, 43] width 258 height 12
paste input "37514: SafeBet - Infused Rolls .5g 15pk - Final Packaging - Bicycle Kick Kush"
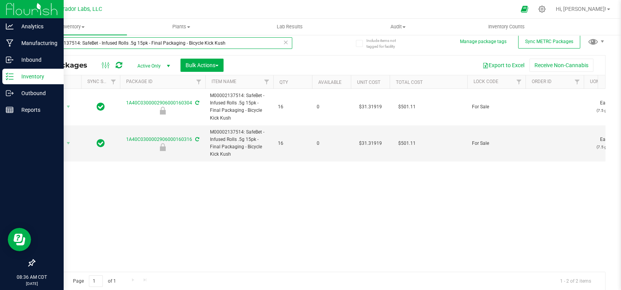
click at [177, 47] on input "M00002137514: SafeBet - Infused Rolls .5g 15pk - Final Packaging - Bicycle Kick…" at bounding box center [163, 43] width 258 height 12
paste input "275075: SafeBet - Diamonds - Rolls - .5g 15pk - Final Packaging - Breath Face"
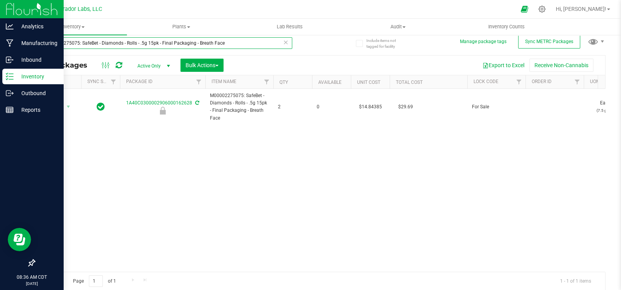
click at [172, 42] on input "M00002275075: SafeBet - Diamonds - Rolls - .5g 15pk - Final Packaging - Breath …" at bounding box center [163, 43] width 258 height 12
paste input "269: SafeBet - Diamonds - Rolls - .5g 15pk - Final Packaging - Fire Work"
click at [128, 34] on uib-tab-heading "Plants All plants Waste log" at bounding box center [180, 27] width 107 height 16
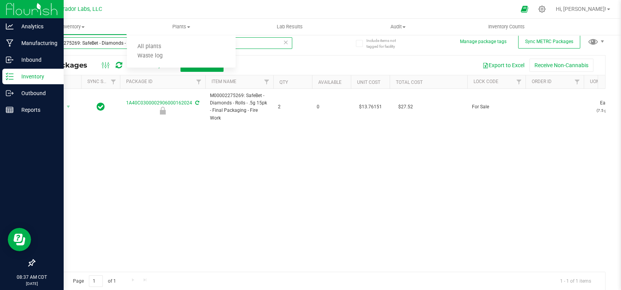
click at [120, 42] on input "M00002275269: SafeBet - Diamonds - Rolls - .5g 15pk - Final Packaging - Fire Wo…" at bounding box center [163, 43] width 258 height 12
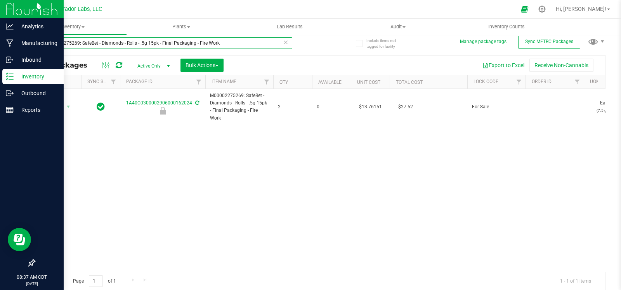
click at [120, 42] on input "M00002275269: SafeBet - Diamonds - Rolls - .5g 15pk - Final Packaging - Fire Wo…" at bounding box center [163, 43] width 258 height 12
paste input "4316: SafeBet - Live Resin - Rolls - .5g 15pk - Final Packaging - Sinkhole"
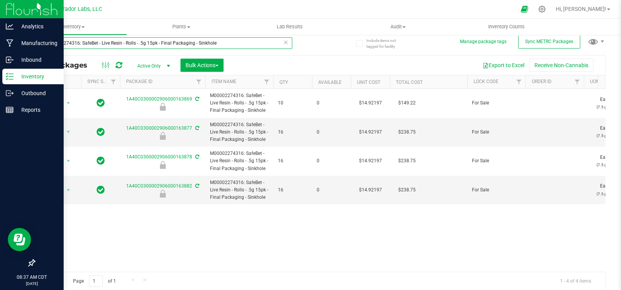
type input "M00002274316: SafeBet - Live Resin - Rolls - .5g 15pk - Final Packaging - Sinkh…"
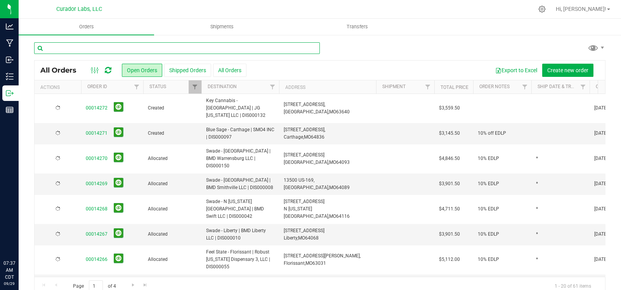
click at [113, 45] on input "text" at bounding box center [176, 48] width 285 height 12
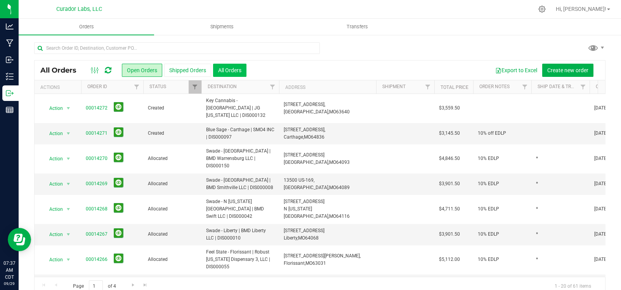
click at [227, 69] on button "All Orders" at bounding box center [229, 70] width 33 height 13
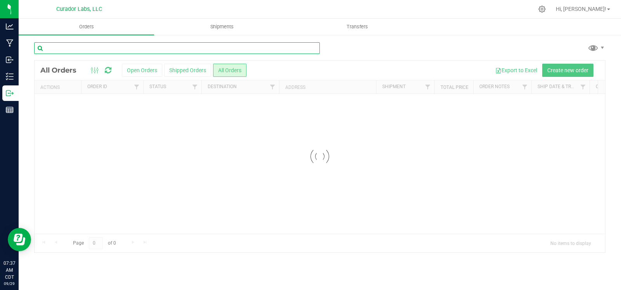
click at [138, 48] on input "text" at bounding box center [176, 48] width 285 height 12
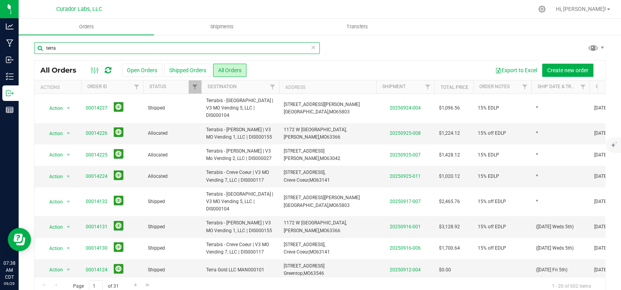
type input "terra"
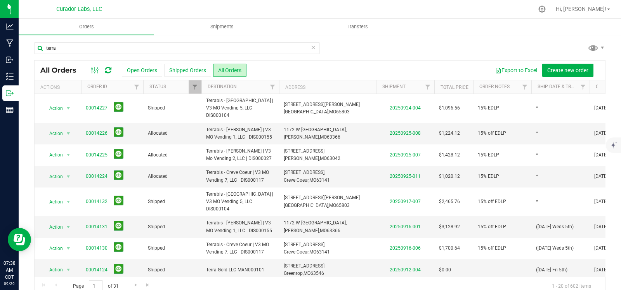
click at [310, 47] on icon at bounding box center [312, 46] width 5 height 9
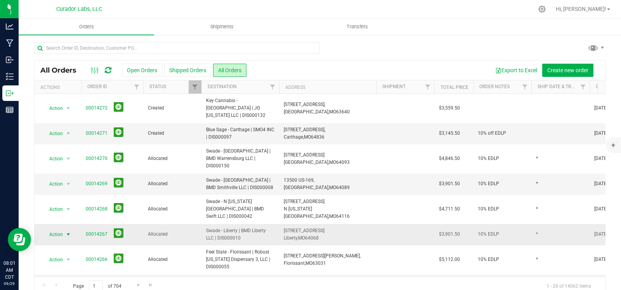
click at [68, 231] on span "select" at bounding box center [68, 234] width 6 height 6
click at [70, 145] on li "Order audit log" at bounding box center [72, 144] width 58 height 12
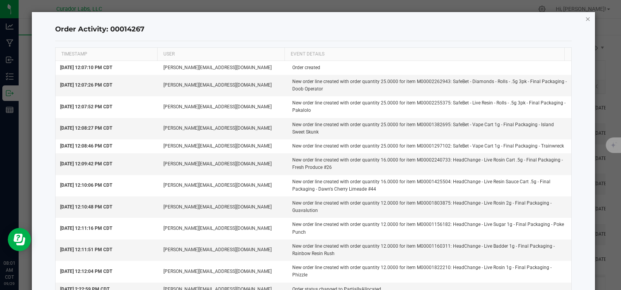
click at [585, 18] on icon "button" at bounding box center [587, 18] width 5 height 9
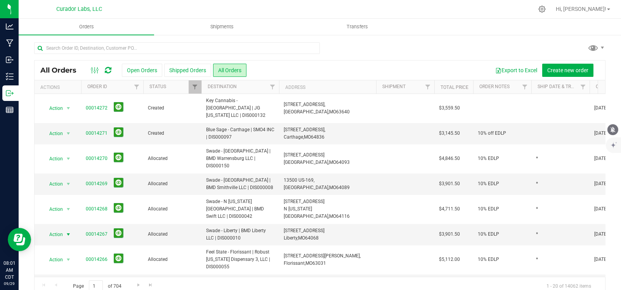
click at [613, 133] on icon "mute" at bounding box center [612, 129] width 7 height 7
click at [145, 70] on button "Open Orders" at bounding box center [142, 70] width 40 height 13
click at [131, 285] on span "Go to the next page" at bounding box center [133, 285] width 6 height 6
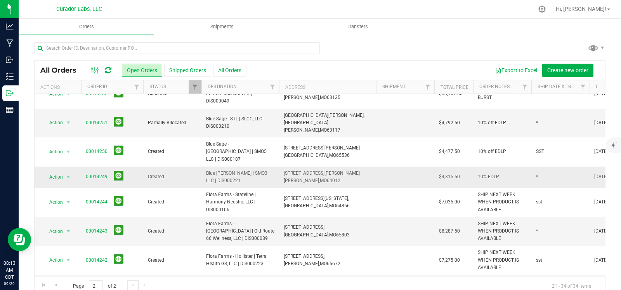
scroll to position [15, 0]
click at [81, 166] on td "00014249" at bounding box center [112, 176] width 62 height 21
click at [90, 173] on link "00014249" at bounding box center [97, 176] width 22 height 7
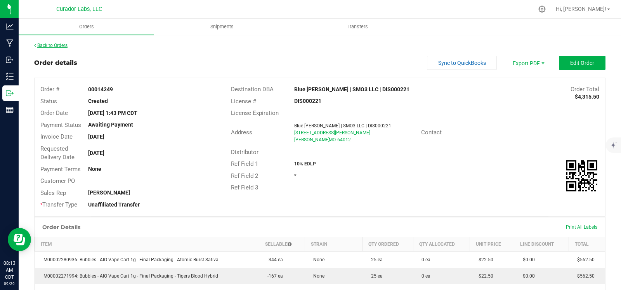
click at [49, 43] on link "Back to Orders" at bounding box center [50, 45] width 33 height 5
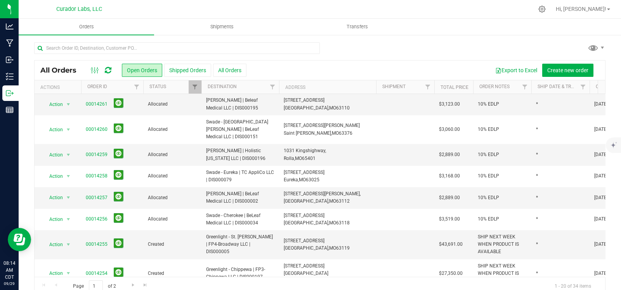
scroll to position [305, 0]
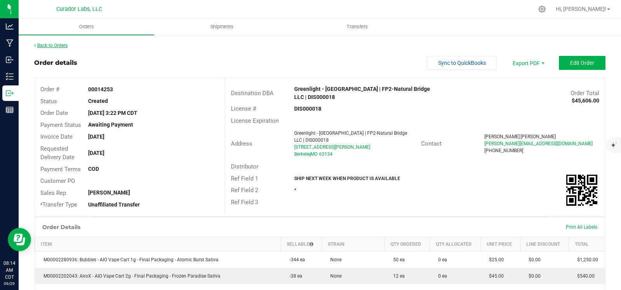
click at [52, 43] on link "Back to Orders" at bounding box center [50, 45] width 33 height 5
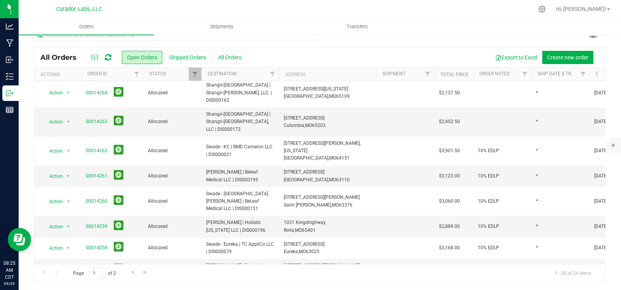
scroll to position [305, 0]
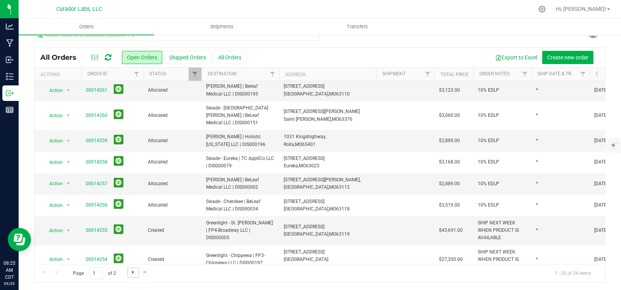
click at [134, 273] on span "Go to the next page" at bounding box center [133, 272] width 6 height 6
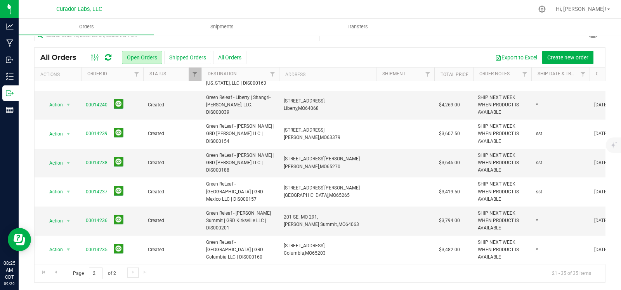
scroll to position [0, 0]
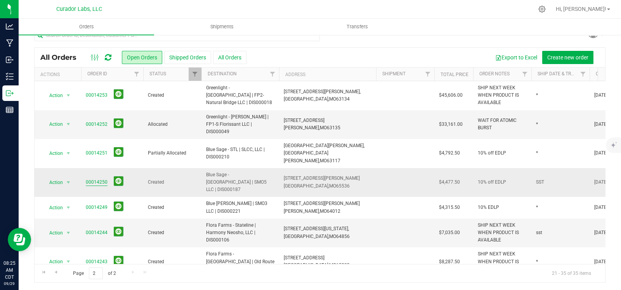
click at [93, 178] on link "00014250" at bounding box center [97, 181] width 22 height 7
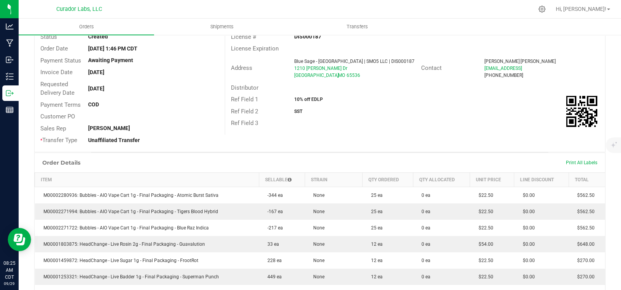
scroll to position [79, 0]
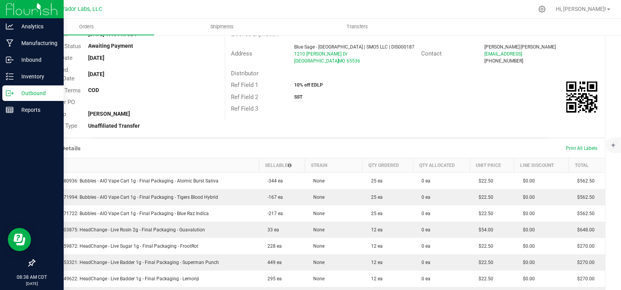
click at [9, 95] on icon at bounding box center [10, 93] width 8 height 8
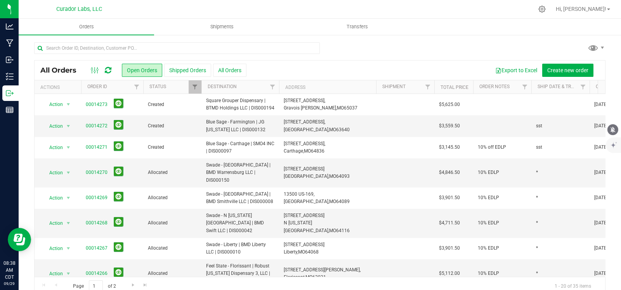
click at [612, 131] on icon "mute" at bounding box center [612, 129] width 5 height 6
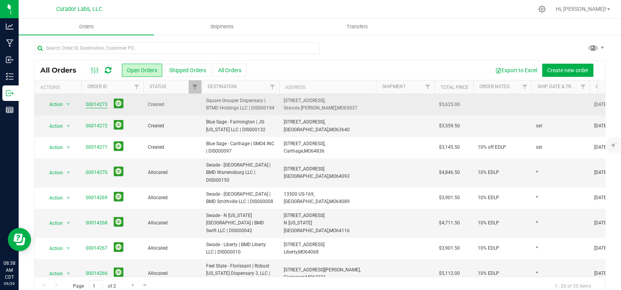
click at [91, 102] on link "00014273" at bounding box center [97, 104] width 22 height 7
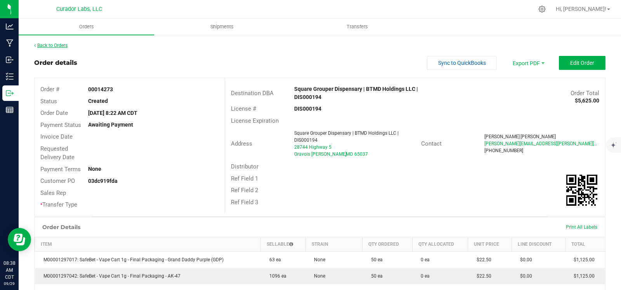
click at [43, 46] on link "Back to Orders" at bounding box center [50, 45] width 33 height 5
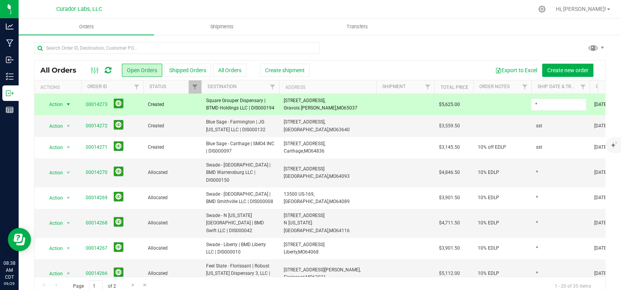
type input "*"
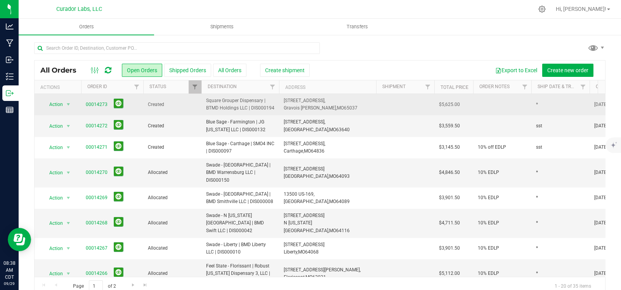
drag, startPoint x: 277, startPoint y: 107, endPoint x: 198, endPoint y: 107, distance: 79.1
click at [198, 107] on tr "Action Action Cancel order Change facility Clone order Edit order Mark as fully…" at bounding box center [419, 104] width 768 height 21
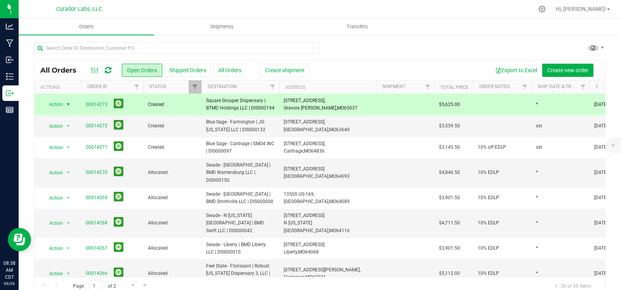
copy tr "Square Grouper Dispensary | BTMD Holdings LLC | DIS000194"
drag, startPoint x: 297, startPoint y: 107, endPoint x: 281, endPoint y: 102, distance: 16.6
click at [281, 102] on td "28744 Highway 5, Gravois Mills, MO 65037" at bounding box center [327, 104] width 97 height 21
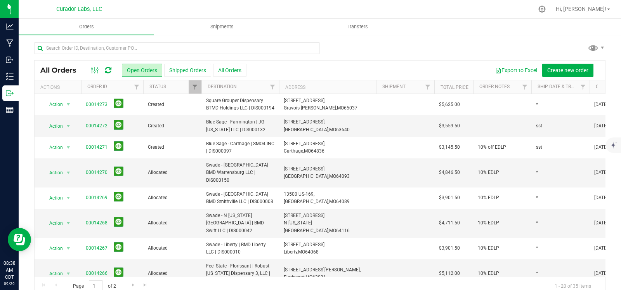
copy span "28744 Highway 5, Gravois Mills, MO 65037"
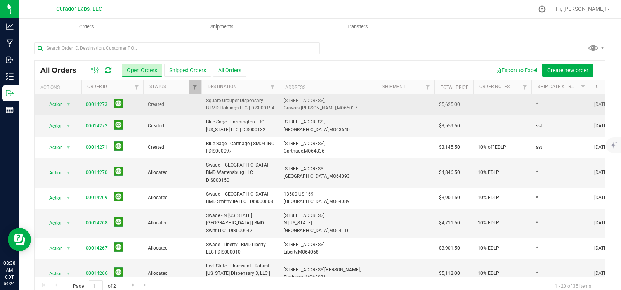
drag, startPoint x: 467, startPoint y: 104, endPoint x: 86, endPoint y: 105, distance: 380.9
click at [86, 105] on tr "Action Action Cancel order Change facility Clone order Edit order Mark as fully…" at bounding box center [419, 104] width 768 height 21
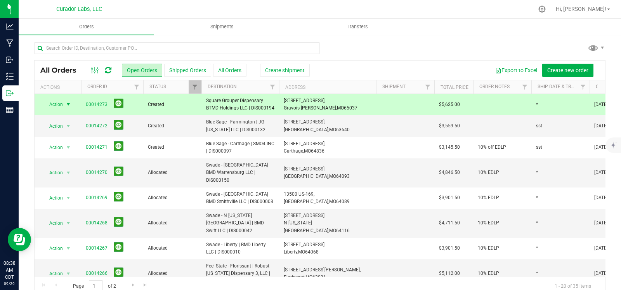
copy tr "00014273 Created Square Grouper Dispensary | BTMD Holdings LLC | DIS000194 2874…"
click at [611, 134] on button "mute" at bounding box center [612, 129] width 11 height 11
click at [580, 90] on span "Filter" at bounding box center [582, 87] width 6 height 6
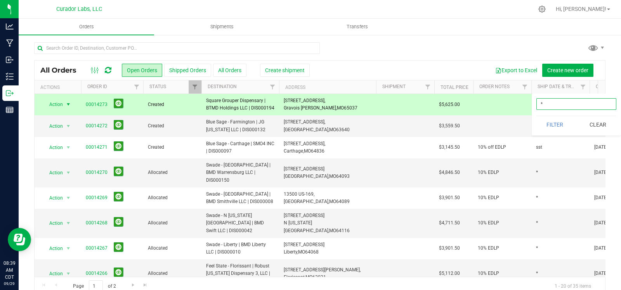
click at [536, 116] on button "Filter" at bounding box center [554, 124] width 37 height 17
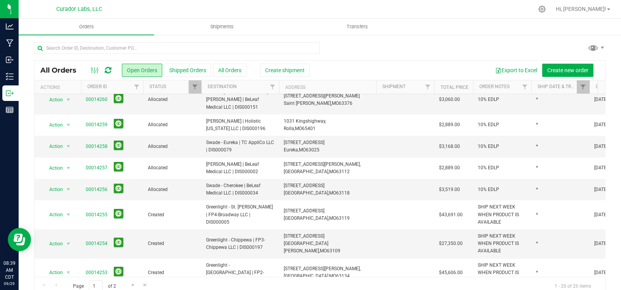
scroll to position [305, 0]
click at [130, 284] on span "Go to the next page" at bounding box center [133, 285] width 6 height 6
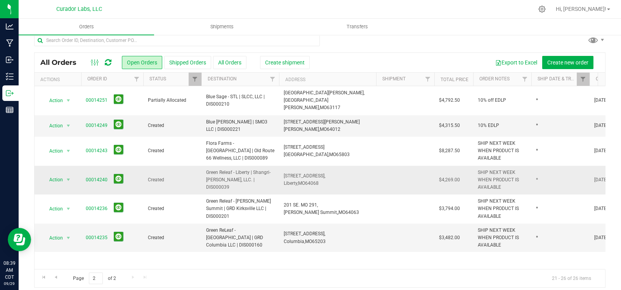
scroll to position [13, 0]
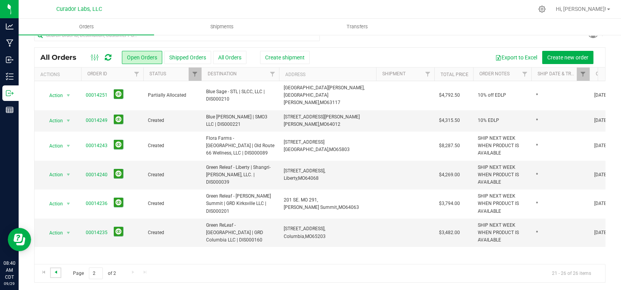
click at [57, 272] on span "Go to the previous page" at bounding box center [56, 272] width 6 height 6
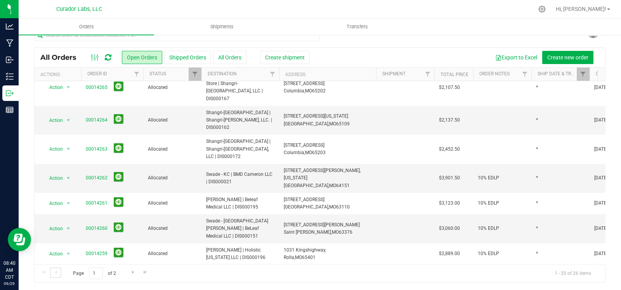
scroll to position [305, 0]
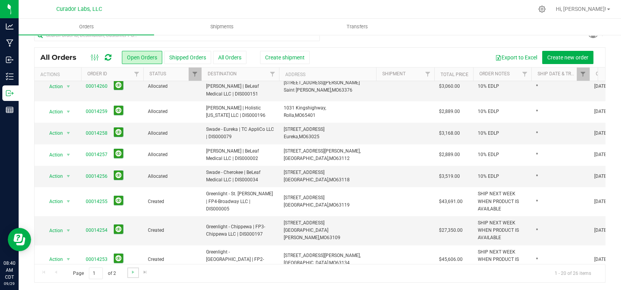
click at [127, 269] on link "Go to the next page" at bounding box center [132, 272] width 11 height 10
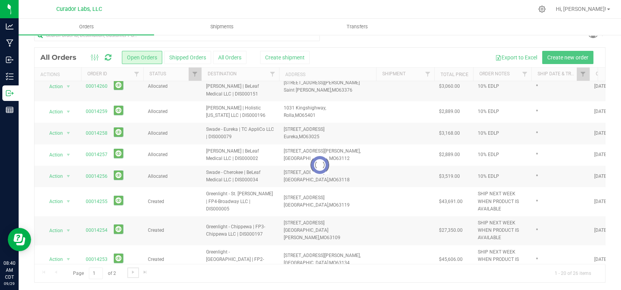
scroll to position [0, 0]
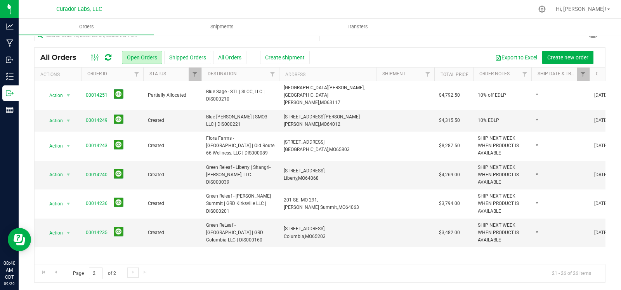
click at [588, 75] on div at bounding box center [589, 74] width 3 height 14
click at [583, 76] on span "Filter" at bounding box center [582, 74] width 6 height 6
drag, startPoint x: 563, startPoint y: 94, endPoint x: 531, endPoint y: 94, distance: 31.4
click at [531, 94] on div "* Filter Clear" at bounding box center [575, 101] width 89 height 42
click at [536, 103] on button "Filter" at bounding box center [554, 111] width 37 height 17
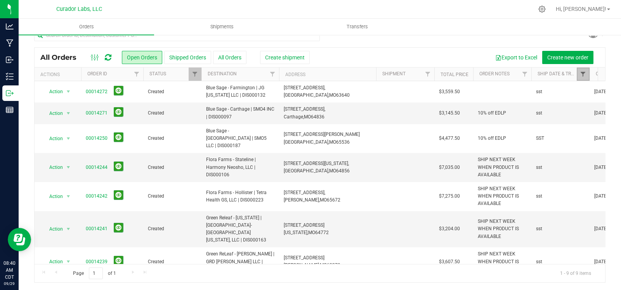
click at [580, 72] on span "Filter" at bounding box center [582, 74] width 6 height 6
drag, startPoint x: 567, startPoint y: 89, endPoint x: 532, endPoint y: 90, distance: 34.5
click at [532, 90] on div "sst Filter Clear" at bounding box center [575, 101] width 89 height 42
type input "*"
click at [536, 103] on button "Filter" at bounding box center [554, 111] width 37 height 17
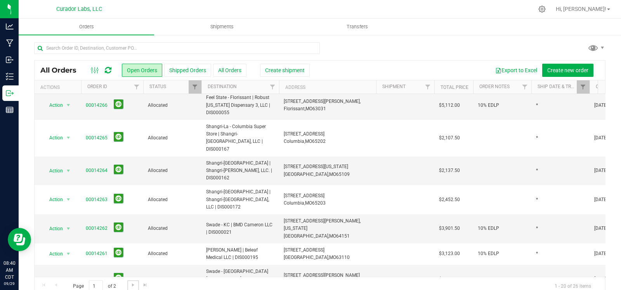
scroll to position [129, 0]
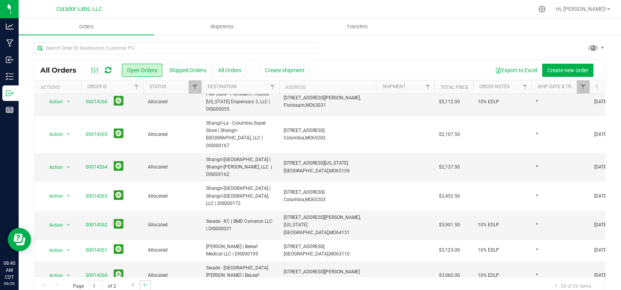
click at [140, 288] on link "Go to the last page" at bounding box center [145, 285] width 11 height 10
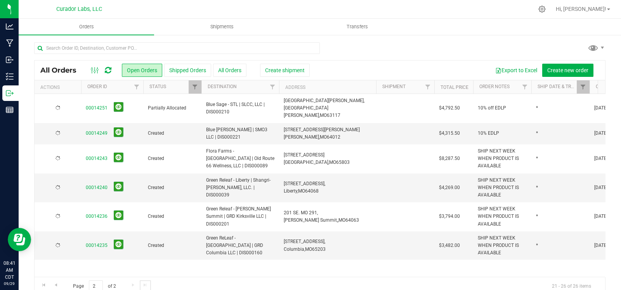
scroll to position [0, 0]
click at [86, 130] on link "00014249" at bounding box center [97, 133] width 22 height 7
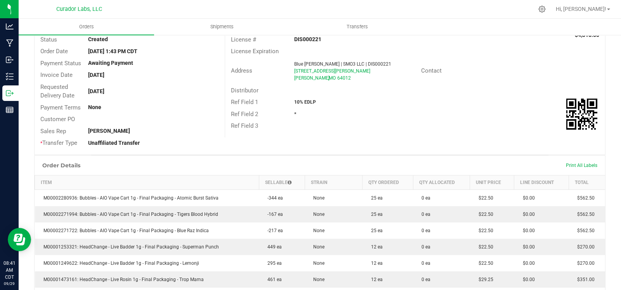
scroll to position [83, 0]
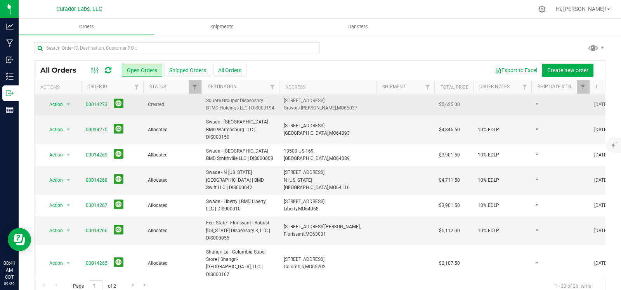
click at [104, 104] on link "00014273" at bounding box center [97, 104] width 22 height 7
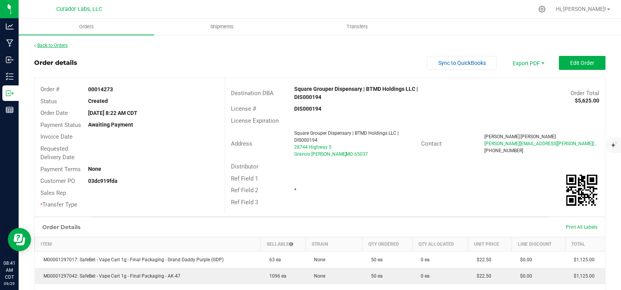
click at [56, 45] on link "Back to Orders" at bounding box center [50, 45] width 33 height 5
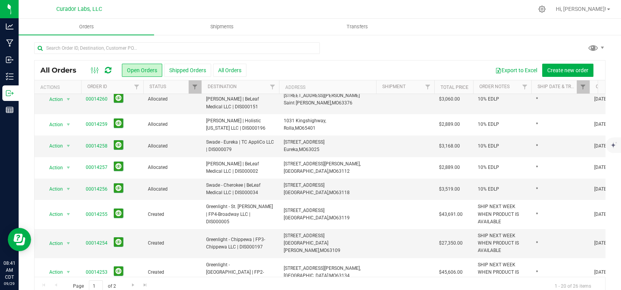
scroll to position [13, 0]
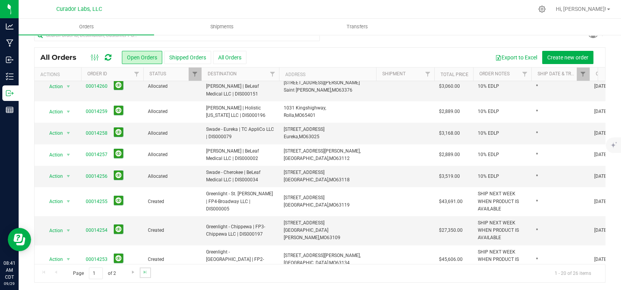
click at [145, 275] on link "Go to the last page" at bounding box center [145, 272] width 11 height 10
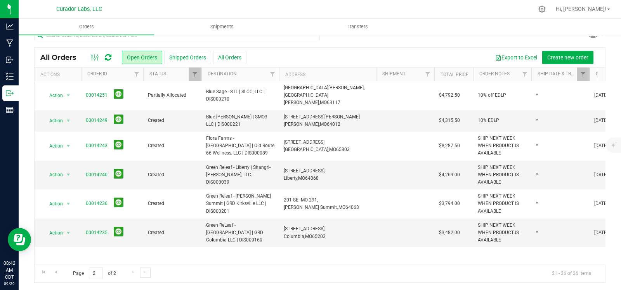
scroll to position [0, 0]
drag, startPoint x: 268, startPoint y: 226, endPoint x: 201, endPoint y: 225, distance: 67.1
click at [201, 225] on tr "Action Action Cancel order Change facility Clone order Edit order Mark as fully…" at bounding box center [419, 232] width 768 height 29
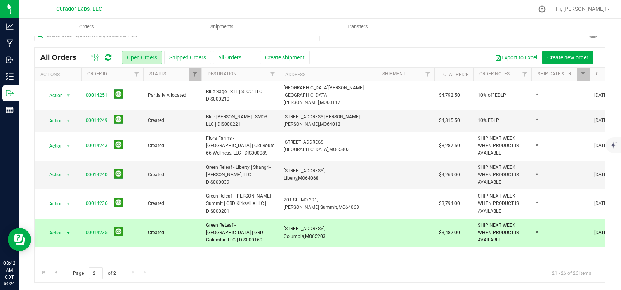
copy tr "Green ReLeaf - Columbia | GRD Columbia LLC | DIS000160"
drag, startPoint x: 316, startPoint y: 225, endPoint x: 283, endPoint y: 224, distance: 33.0
click at [283, 224] on td "204 E Broadway, Columbia, MO 65203" at bounding box center [327, 232] width 97 height 29
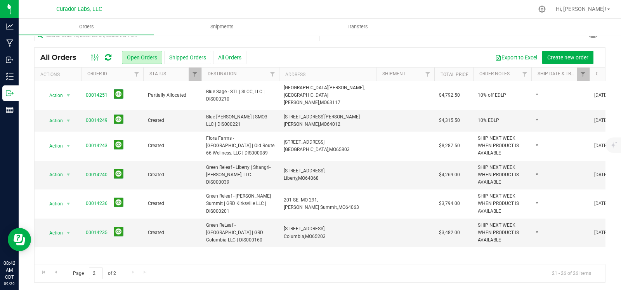
copy span "204 E Broadway, Columbia, MO 65203"
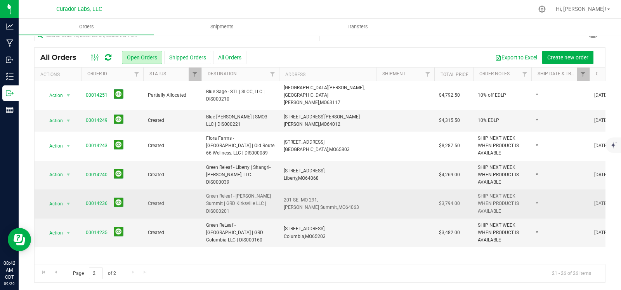
drag, startPoint x: 258, startPoint y: 197, endPoint x: 202, endPoint y: 197, distance: 55.9
click at [202, 197] on td "Green Releaf - Lee's Summit | GRD Kirksville LLC | DIS000201" at bounding box center [240, 203] width 78 height 29
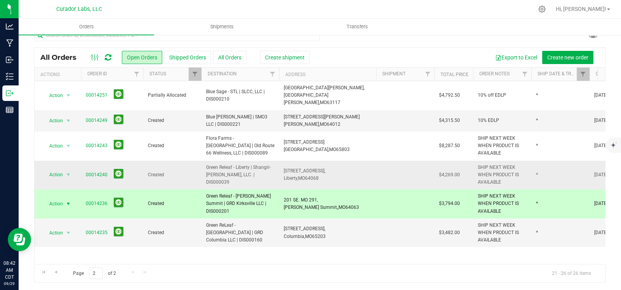
copy span "Green Releaf - Lee's Summit | GRD Kirksville LLC | DIS000201"
drag, startPoint x: 324, startPoint y: 197, endPoint x: 280, endPoint y: 192, distance: 44.9
click at [280, 192] on td "201 SE. MO 291, Lee’s Summit,, MO 64063" at bounding box center [327, 203] width 97 height 29
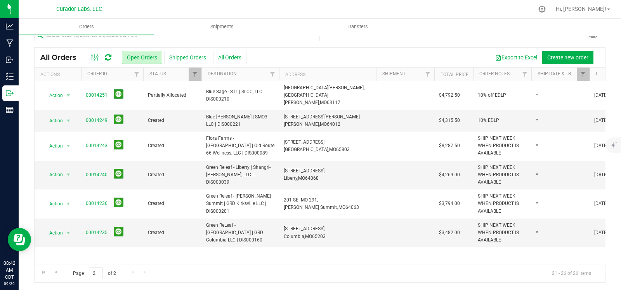
copy span "201 SE. MO 291, Lee’s Summit,, MO 64063"
drag, startPoint x: 242, startPoint y: 168, endPoint x: 204, endPoint y: 166, distance: 38.1
click at [204, 166] on td "Green Releaf - Liberty | Shangri-La Cameron, LLC. | DIS000039" at bounding box center [240, 175] width 78 height 29
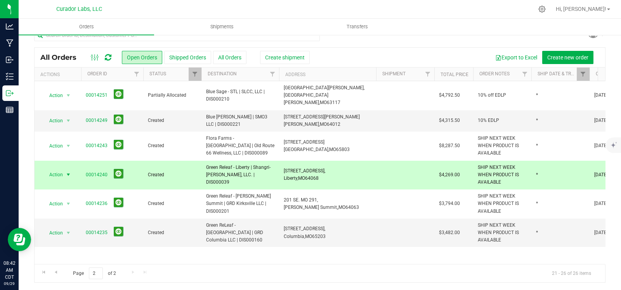
copy span "Green Releaf - Liberty | Shangri-La Cameron, LLC. | DIS000039"
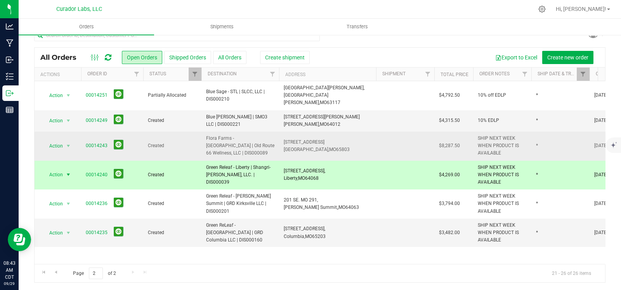
drag, startPoint x: 326, startPoint y: 171, endPoint x: 516, endPoint y: 152, distance: 191.4
click at [282, 166] on td "824 S 291 Highway, Liberty, MO 64068" at bounding box center [327, 175] width 97 height 29
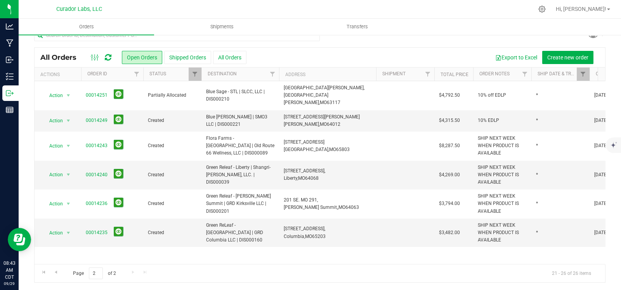
copy span "824 S 291 Highway, Liberty, MO 64068"
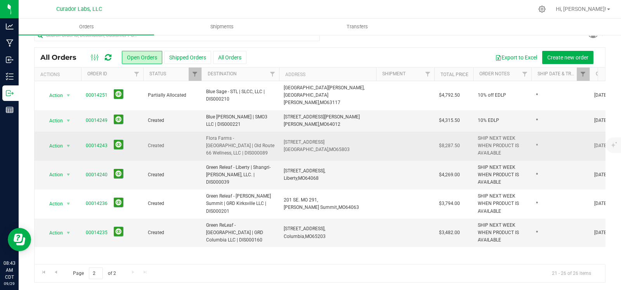
drag, startPoint x: 237, startPoint y: 146, endPoint x: 204, endPoint y: 135, distance: 35.6
click at [204, 135] on td "Flora Farms - Springfield | Old Route 66 Wellness, LLC | DIS000089" at bounding box center [240, 145] width 78 height 29
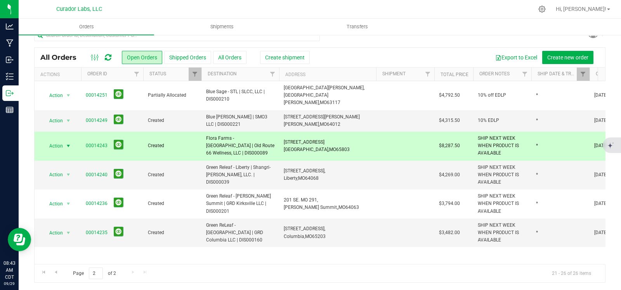
copy span "Flora Farms - Springfield | Old Route 66 Wellness, LLC | DIS000089"
drag, startPoint x: 323, startPoint y: 141, endPoint x: 280, endPoint y: 137, distance: 42.5
click at [280, 137] on td "2823 N Glenstone Ave, Springfield, MO 65803" at bounding box center [327, 145] width 97 height 29
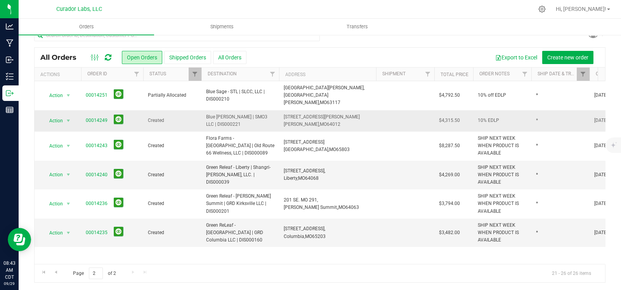
drag, startPoint x: 235, startPoint y: 118, endPoint x: 189, endPoint y: 115, distance: 45.8
click at [189, 115] on tr "Action Action Cancel order Change facility Clone order Edit order Mark as fully…" at bounding box center [419, 120] width 768 height 21
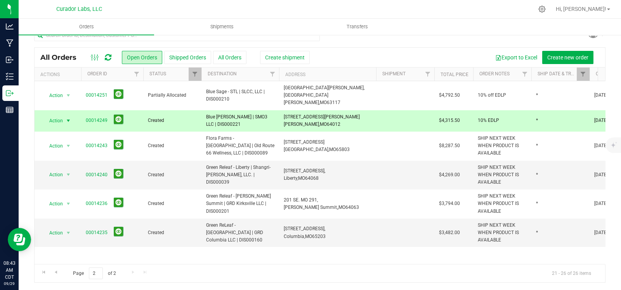
drag, startPoint x: 337, startPoint y: 115, endPoint x: 281, endPoint y: 111, distance: 55.6
click at [281, 111] on td "17015 Bel Ray Blvd, Belton, MO 64012" at bounding box center [327, 120] width 97 height 21
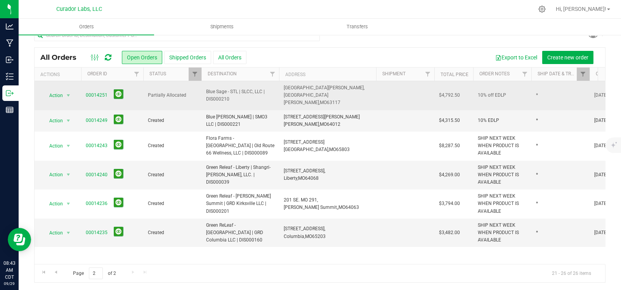
drag, startPoint x: 230, startPoint y: 94, endPoint x: 204, endPoint y: 90, distance: 27.0
click at [204, 90] on td "Blue Sage - STL | SLCC, LLC | DIS000210" at bounding box center [240, 95] width 78 height 29
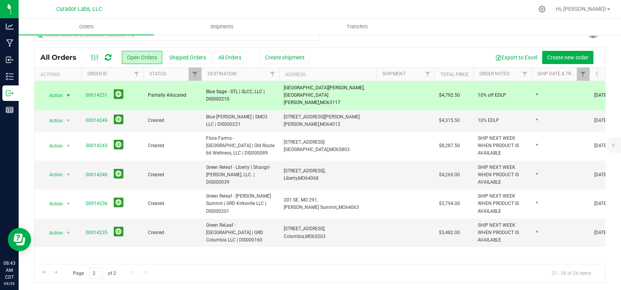
drag, startPoint x: 333, startPoint y: 94, endPoint x: 282, endPoint y: 92, distance: 51.6
click at [282, 92] on td "1015 McCausland Avenue, St. Louis, MO 63117" at bounding box center [327, 95] width 97 height 29
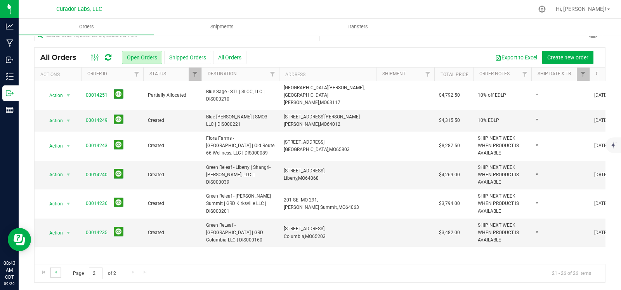
click at [57, 275] on link "Go to the previous page" at bounding box center [55, 272] width 11 height 10
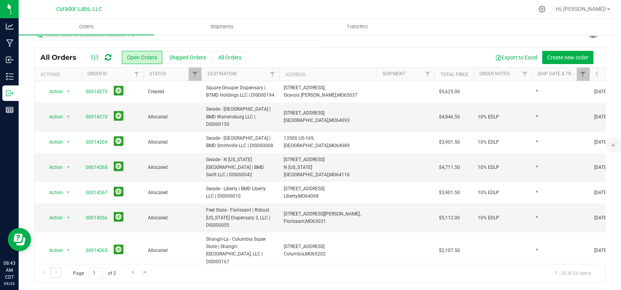
scroll to position [305, 0]
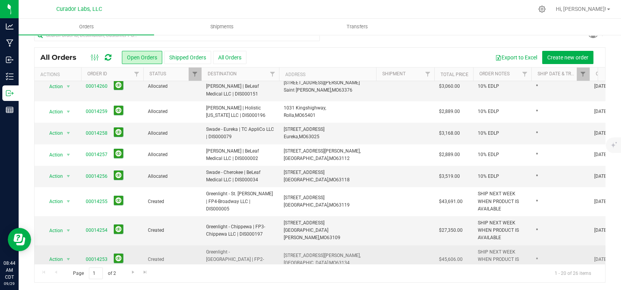
drag, startPoint x: 271, startPoint y: 224, endPoint x: 180, endPoint y: 218, distance: 90.9
click at [180, 245] on tr "Action Action Cancel order Change facility Clone order Edit order Mark as fully…" at bounding box center [419, 259] width 768 height 29
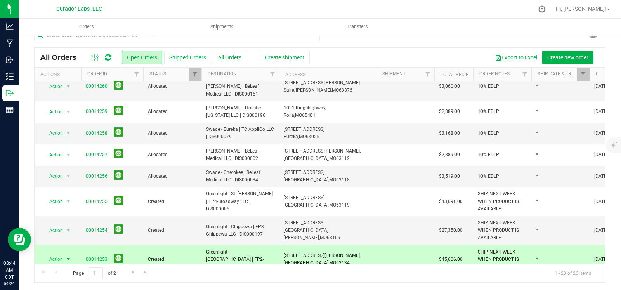
drag, startPoint x: 334, startPoint y: 223, endPoint x: 279, endPoint y: 219, distance: 55.2
click at [279, 245] on td "4451 Brown Rd, Berkeley, MO 63134" at bounding box center [327, 259] width 97 height 29
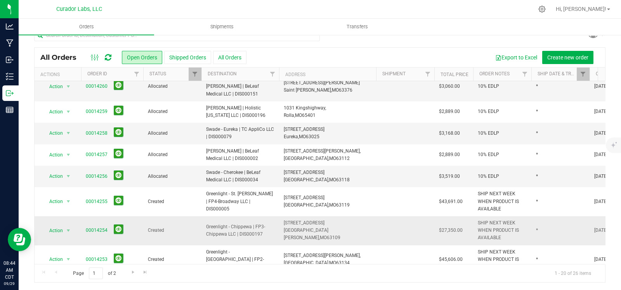
drag, startPoint x: 268, startPoint y: 195, endPoint x: 203, endPoint y: 191, distance: 64.6
click at [203, 216] on td "Greenlight - Chippewa | FP3-Chippewa LLC | DIS000197" at bounding box center [240, 230] width 78 height 29
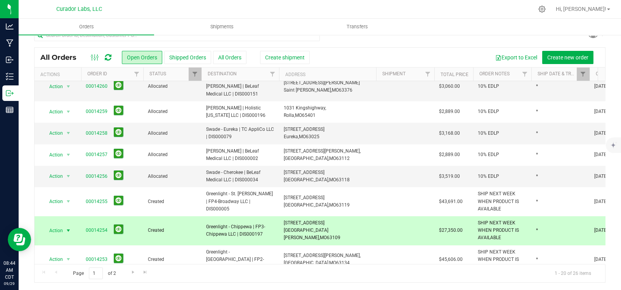
drag, startPoint x: 307, startPoint y: 196, endPoint x: 281, endPoint y: 193, distance: 26.6
click at [281, 216] on td "6497 Chippewa Ave, St. Louis, MO 63109" at bounding box center [327, 230] width 97 height 29
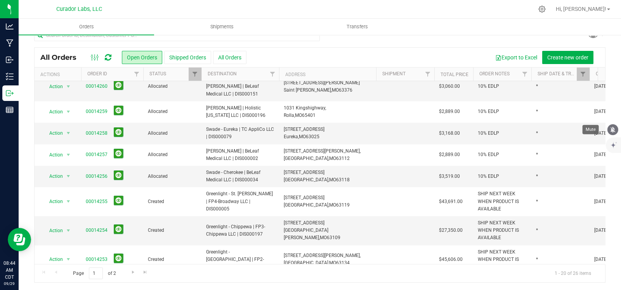
click at [616, 131] on icon "mute" at bounding box center [612, 129] width 7 height 7
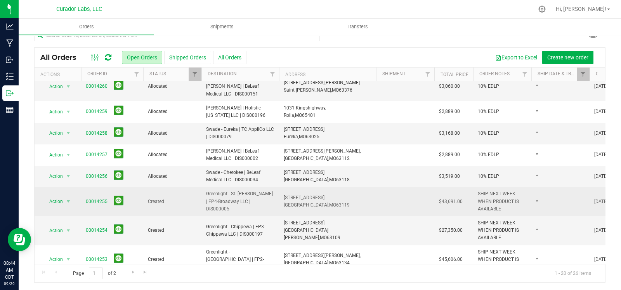
drag, startPoint x: 272, startPoint y: 166, endPoint x: 203, endPoint y: 164, distance: 68.7
click at [192, 187] on tr "Action Action Cancel order Change facility Clone order Edit order Mark as fully…" at bounding box center [419, 201] width 768 height 29
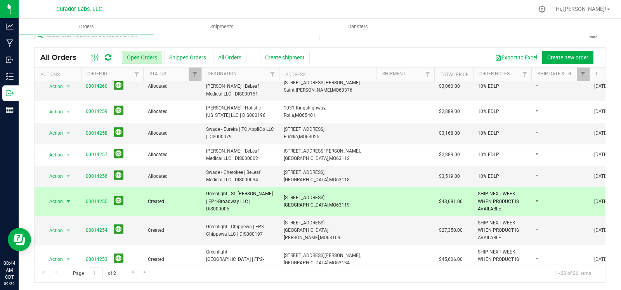
drag, startPoint x: 319, startPoint y: 166, endPoint x: 279, endPoint y: 163, distance: 39.7
click at [279, 187] on td "9800 Manchester Rd Suite C, Rock Hill, MO 63119" at bounding box center [327, 201] width 97 height 29
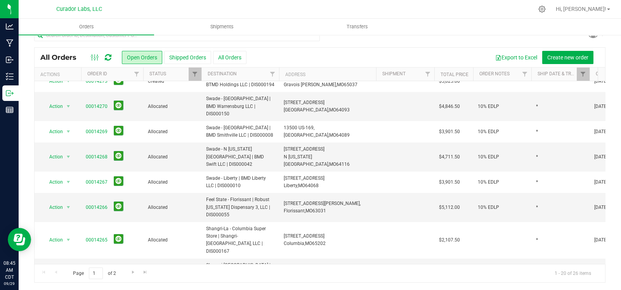
scroll to position [0, 0]
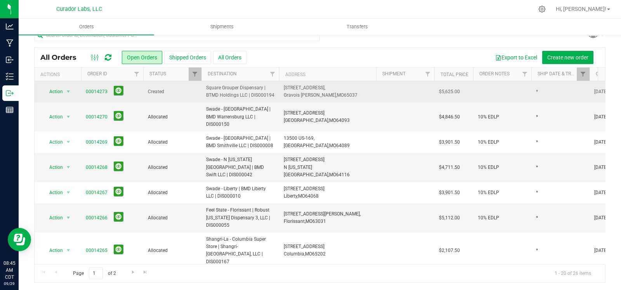
drag, startPoint x: 274, startPoint y: 93, endPoint x: 203, endPoint y: 90, distance: 71.0
click at [203, 90] on td "Square Grouper Dispensary | BTMD Holdings LLC | DIS000194" at bounding box center [240, 91] width 78 height 21
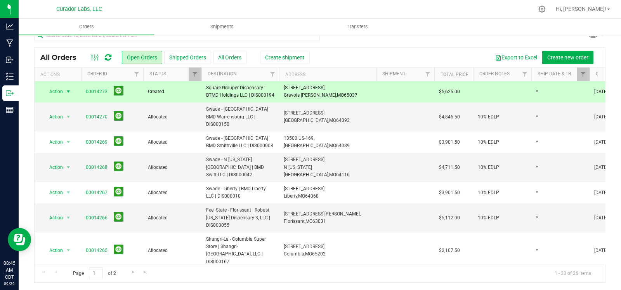
drag, startPoint x: 340, startPoint y: 97, endPoint x: 278, endPoint y: 91, distance: 61.6
click at [279, 91] on td "28744 Highway 5, Gravois Mills, MO 65037" at bounding box center [327, 91] width 97 height 21
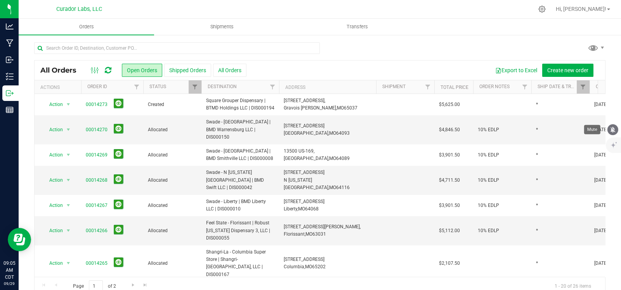
click at [612, 130] on icon "mute" at bounding box center [612, 129] width 5 height 6
click at [581, 88] on span "Filter" at bounding box center [582, 87] width 6 height 6
click at [600, 120] on button "Clear" at bounding box center [597, 124] width 37 height 17
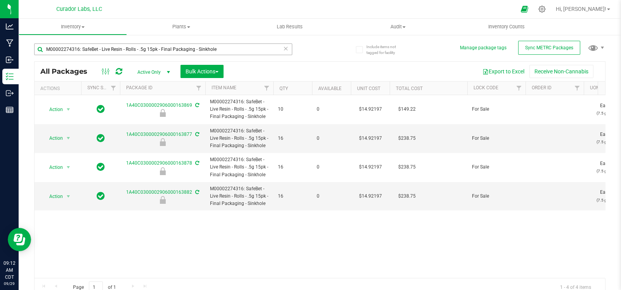
scroll to position [6, 0]
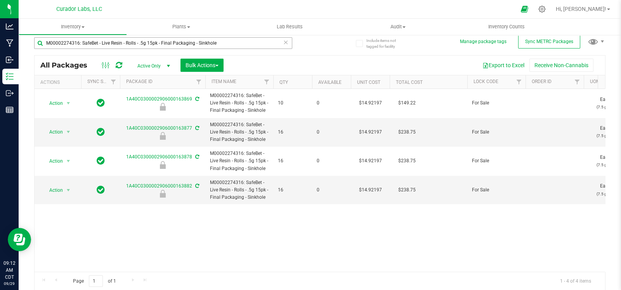
click at [94, 46] on input "M00002274316: SafeBet - Live Resin - Rolls - .5g 15pk - Final Packaging - Sinkh…" at bounding box center [163, 43] width 258 height 12
type input "1A40C0300002906000148733"
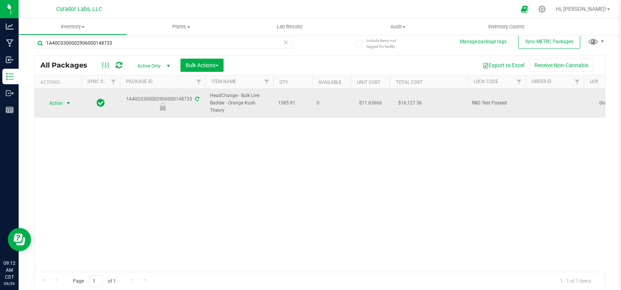
click at [65, 100] on span "select" at bounding box center [68, 103] width 6 height 6
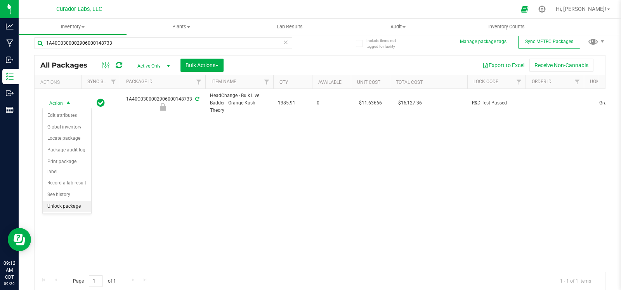
click at [55, 205] on li "Unlock package" at bounding box center [67, 207] width 48 height 12
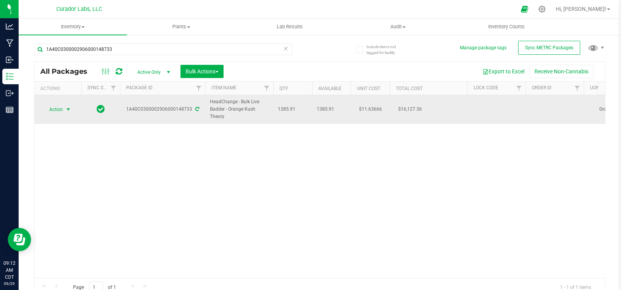
click at [68, 111] on span "select" at bounding box center [68, 109] width 6 height 6
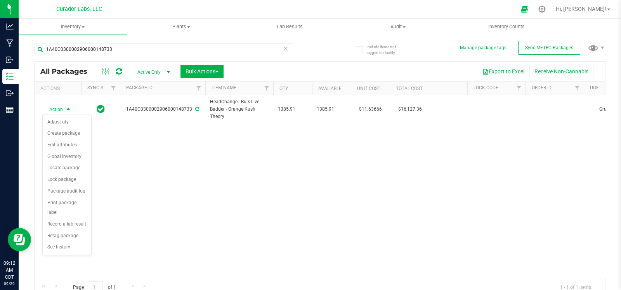
click at [183, 149] on div "Action Action Adjust qty Create package Edit attributes Global inventory Locate…" at bounding box center [320, 186] width 570 height 183
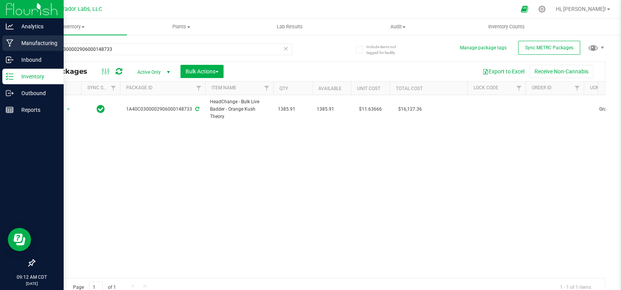
click at [16, 39] on p "Manufacturing" at bounding box center [37, 42] width 47 height 9
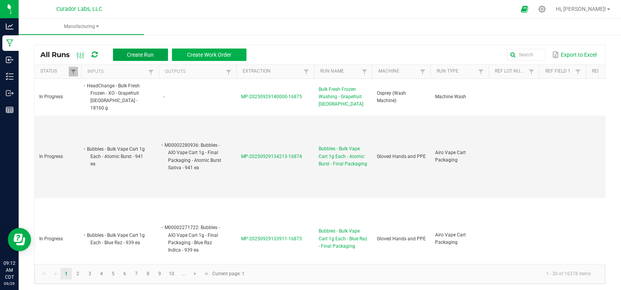
click at [145, 57] on span "Create Run" at bounding box center [140, 55] width 27 height 6
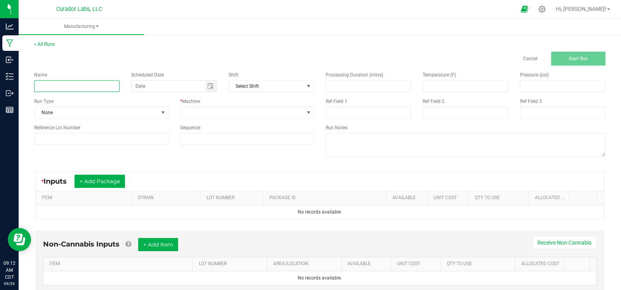
click at [90, 86] on input at bounding box center [76, 86] width 85 height 12
type input "o"
click at [70, 86] on input at bounding box center [76, 86] width 85 height 12
paste input "HeadChange - Bulk Live Badder - Orange Kush Theory"
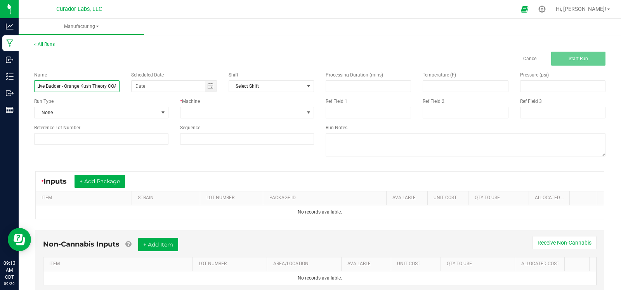
type input "HeadChange - Bulk Live Badder - Orange Kush Theory COA"
click at [182, 47] on div "< All Runs Cancel Start Run" at bounding box center [319, 53] width 571 height 25
click at [208, 87] on span "Toggle calendar" at bounding box center [210, 86] width 6 height 6
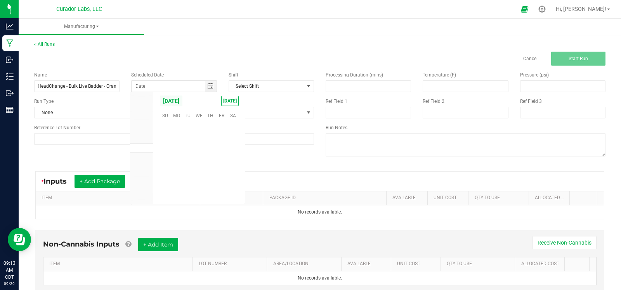
scroll to position [125790, 0]
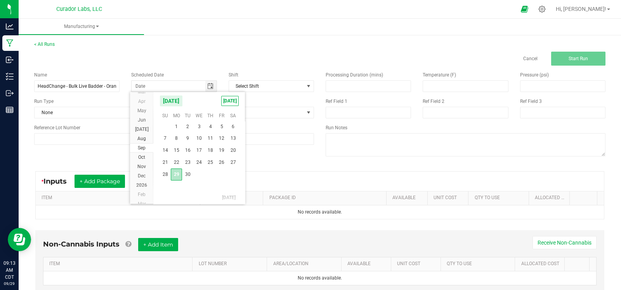
click at [176, 174] on span "29" at bounding box center [176, 174] width 11 height 12
type input "[DATE]"
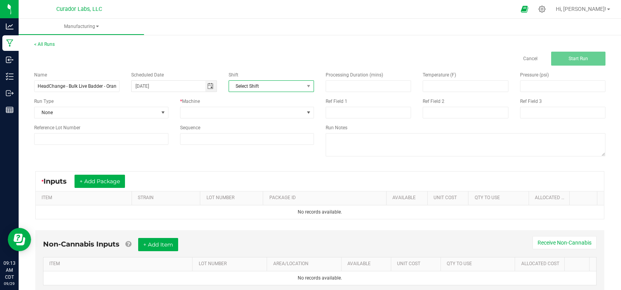
click at [297, 86] on span "Select Shift" at bounding box center [266, 86] width 75 height 11
click at [271, 51] on div "< All Runs Cancel Start Run" at bounding box center [319, 53] width 571 height 25
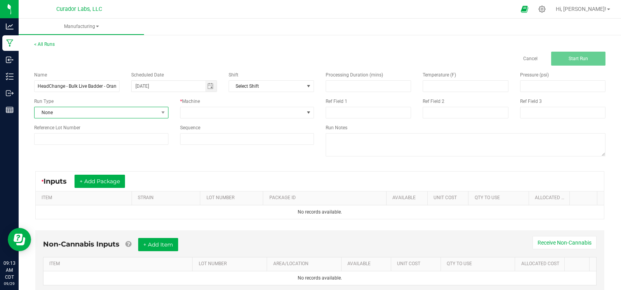
click at [80, 113] on span "None" at bounding box center [97, 112] width 124 height 11
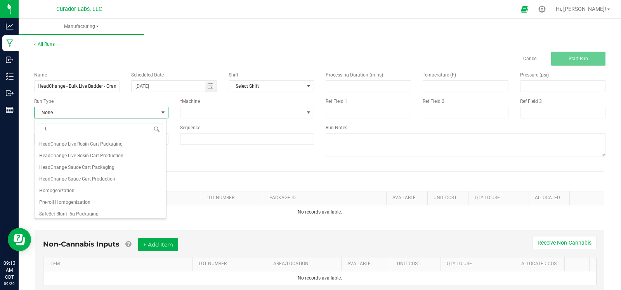
scroll to position [0, 0]
type input "test"
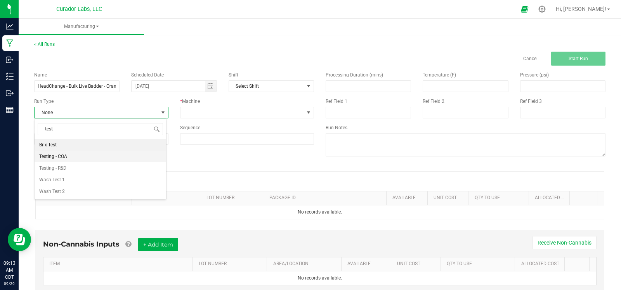
click at [78, 154] on li "Testing - COA" at bounding box center [100, 156] width 131 height 12
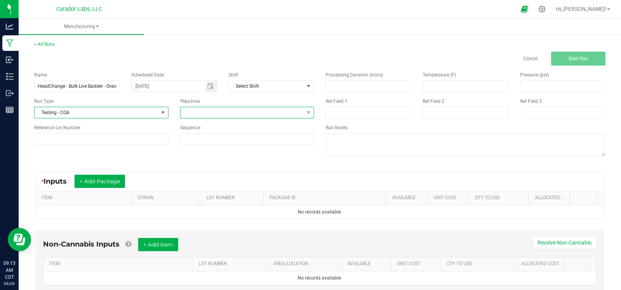
click at [201, 114] on span at bounding box center [242, 112] width 124 height 11
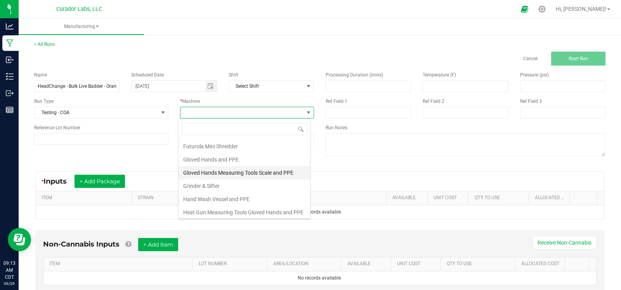
scroll to position [110, 0]
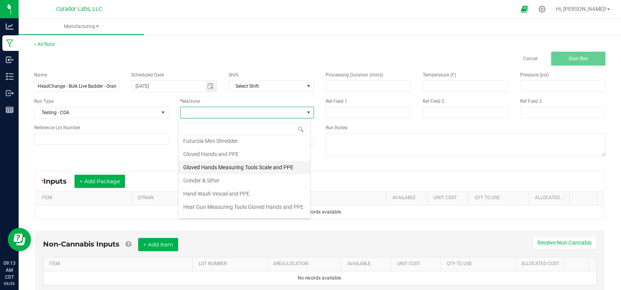
click at [231, 166] on li "Gloved Hands Measuring Tools Scale and PPE" at bounding box center [243, 167] width 131 height 13
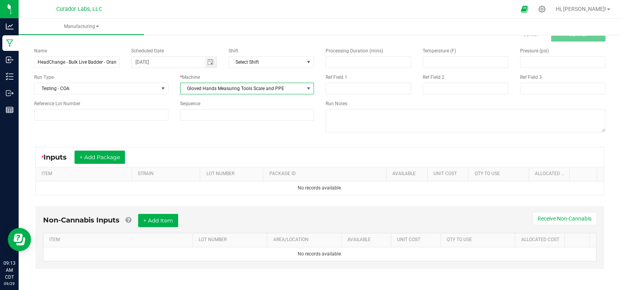
scroll to position [25, 0]
click at [104, 153] on button "+ Add Package" at bounding box center [99, 156] width 50 height 13
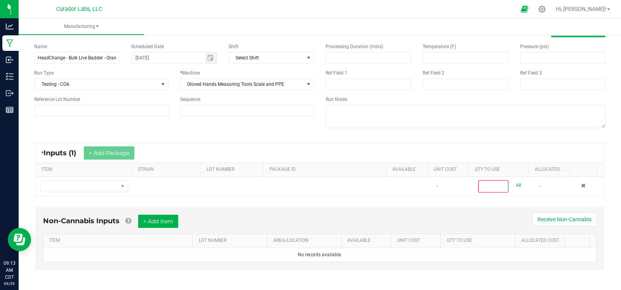
scroll to position [29, 0]
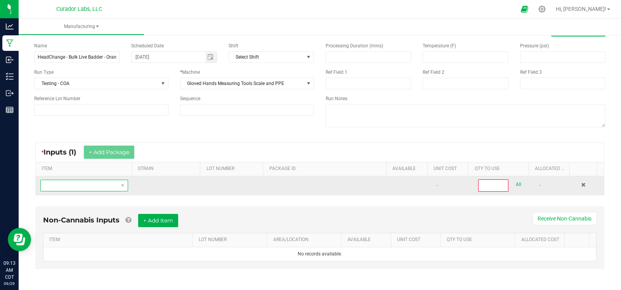
click at [94, 183] on span "NO DATA FOUND" at bounding box center [79, 185] width 77 height 11
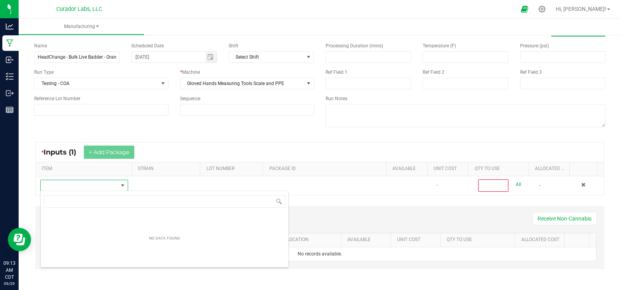
scroll to position [11, 84]
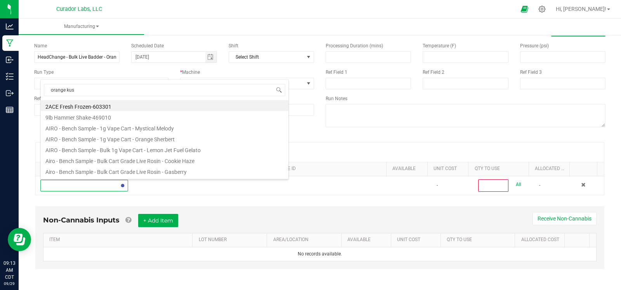
type input "orange kush"
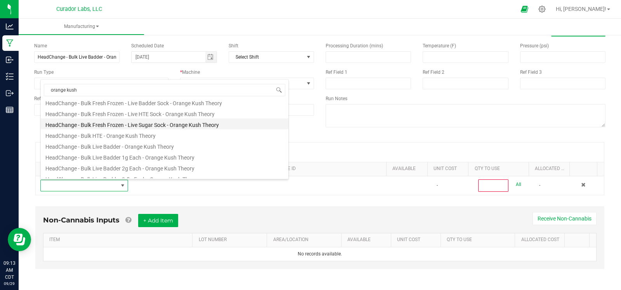
scroll to position [58, 0]
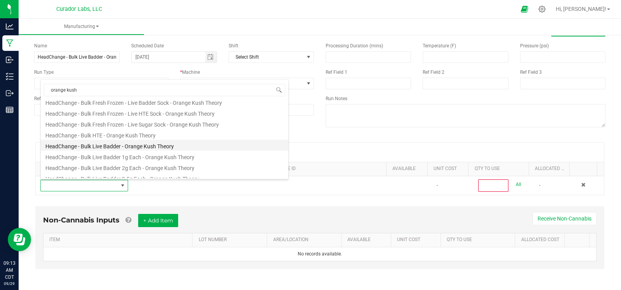
click at [120, 146] on li "HeadChange - Bulk Live Badder - Orange Kush Theory" at bounding box center [164, 145] width 247 height 11
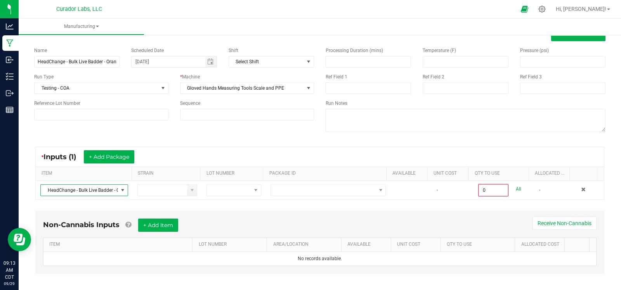
scroll to position [29, 0]
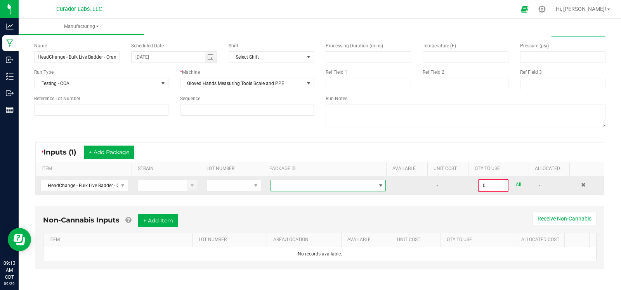
click at [281, 190] on span at bounding box center [323, 185] width 105 height 11
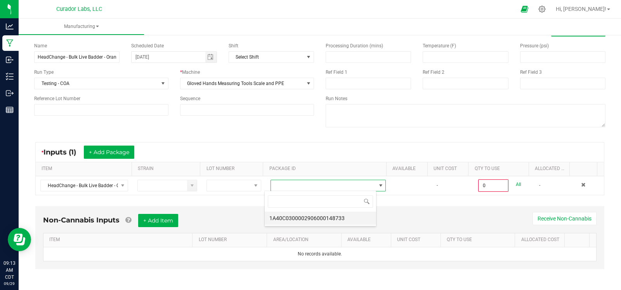
click at [288, 215] on li "1A40C0300002906000148733" at bounding box center [320, 217] width 111 height 13
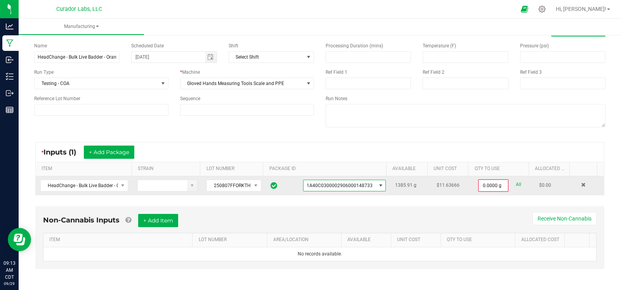
click at [515, 187] on link "All" at bounding box center [517, 184] width 5 height 10
type input "1385.9100 g"
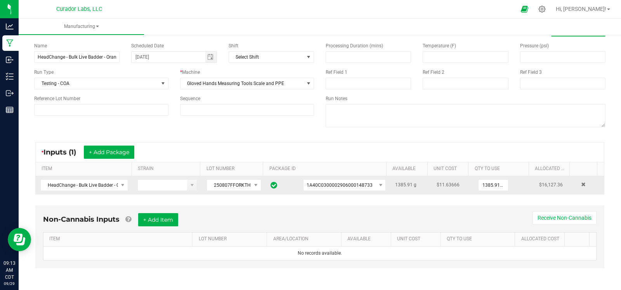
scroll to position [29, 0]
click at [167, 215] on button "+ Add Item" at bounding box center [158, 219] width 40 height 13
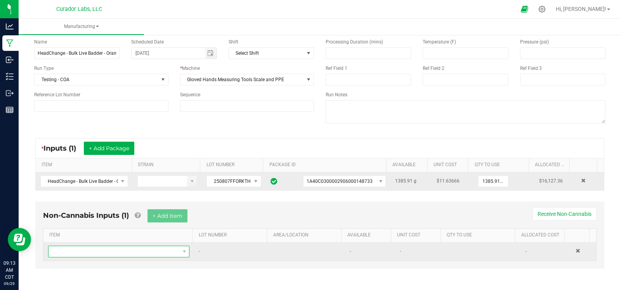
click at [128, 253] on span "NO DATA FOUND" at bounding box center [113, 251] width 131 height 11
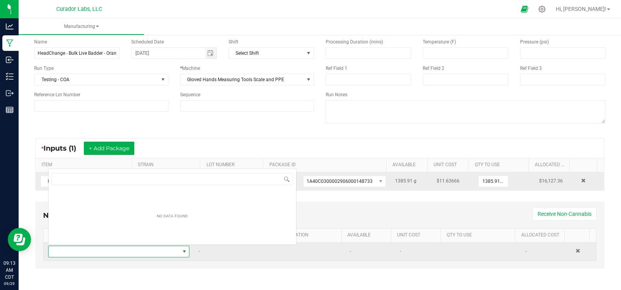
scroll to position [11, 135]
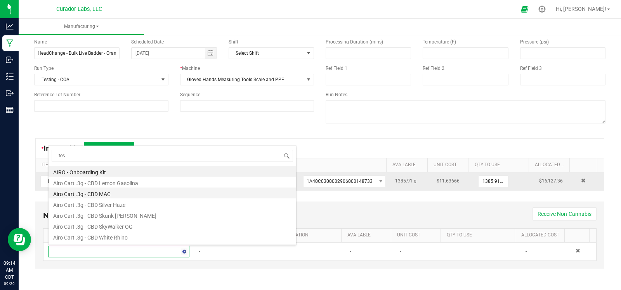
type input "test"
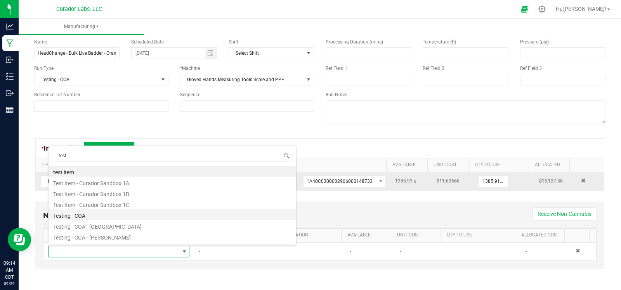
click at [91, 218] on li "Testing - COA" at bounding box center [171, 214] width 247 height 11
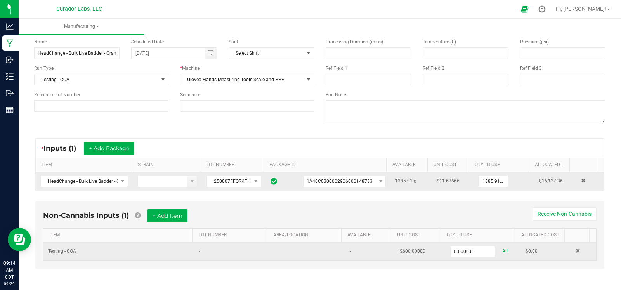
click at [80, 251] on td "Testing - COA" at bounding box center [118, 251] width 150 height 18
click at [575, 252] on link at bounding box center [577, 250] width 5 height 5
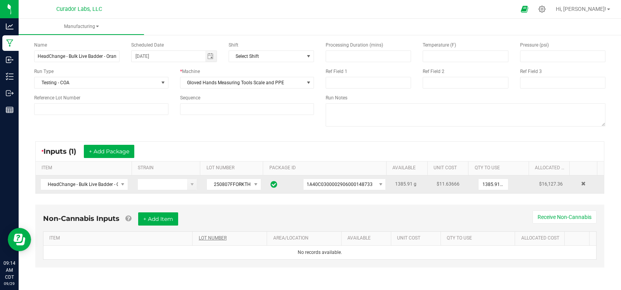
scroll to position [29, 0]
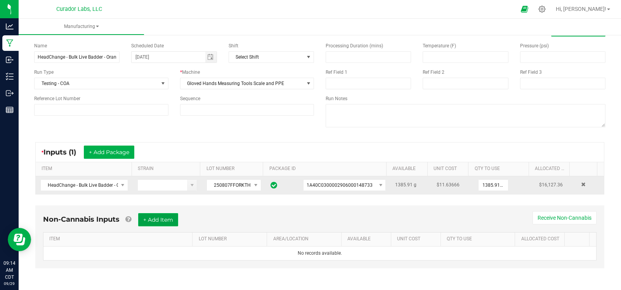
click at [153, 223] on button "+ Add Item" at bounding box center [158, 219] width 40 height 13
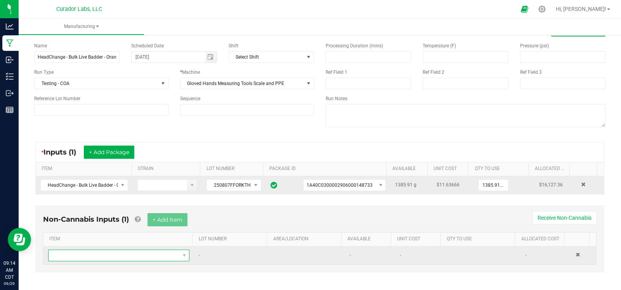
click at [112, 255] on span "NO DATA FOUND" at bounding box center [113, 255] width 131 height 11
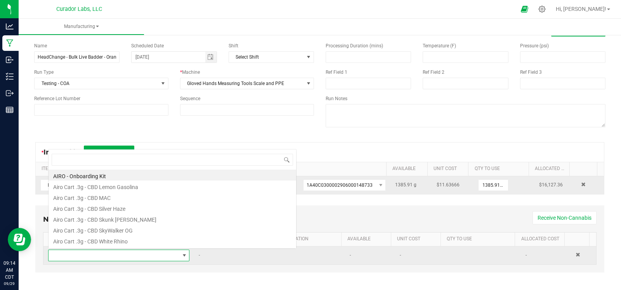
scroll to position [0, 0]
type input "test"
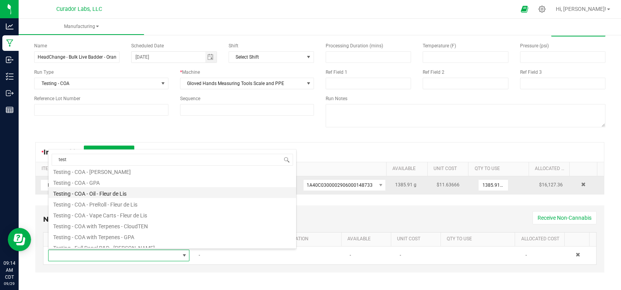
click at [100, 195] on li "Testing - COA - Oil - Fleur de Lis" at bounding box center [171, 192] width 247 height 11
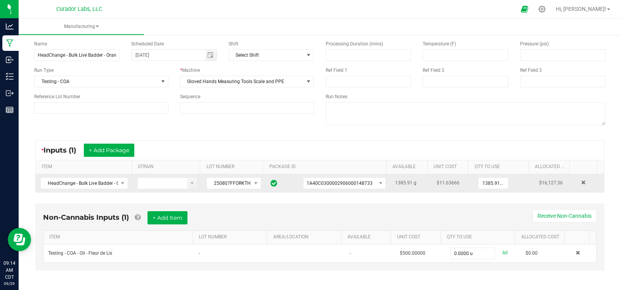
scroll to position [33, 0]
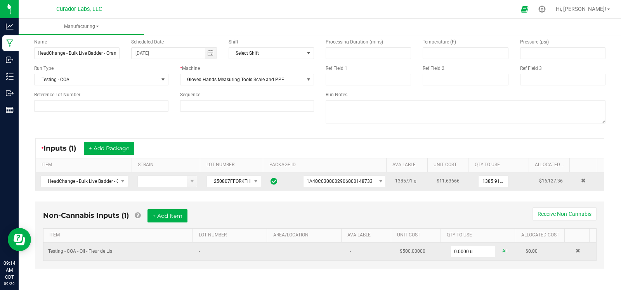
click at [502, 247] on link "All" at bounding box center [504, 251] width 5 height 10
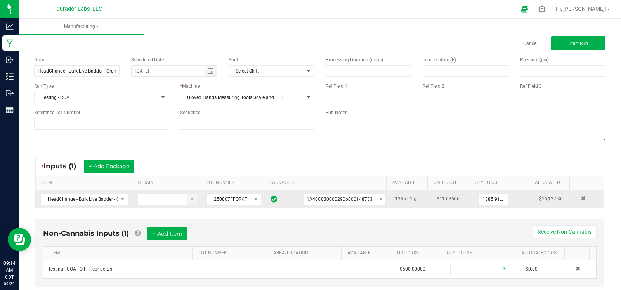
scroll to position [0, 0]
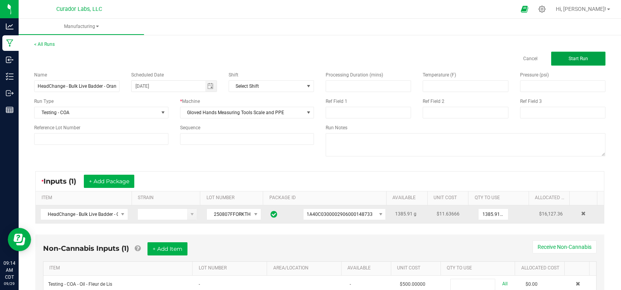
click at [580, 60] on button "Start Run" at bounding box center [578, 59] width 54 height 14
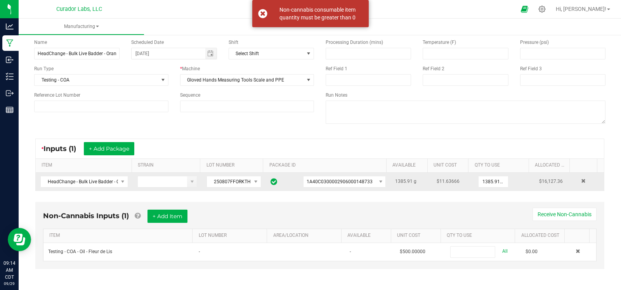
scroll to position [33, 0]
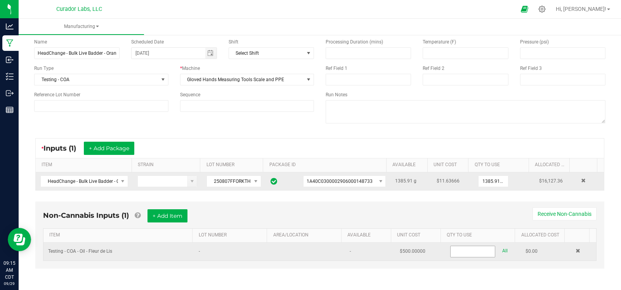
click at [452, 251] on input at bounding box center [472, 251] width 45 height 11
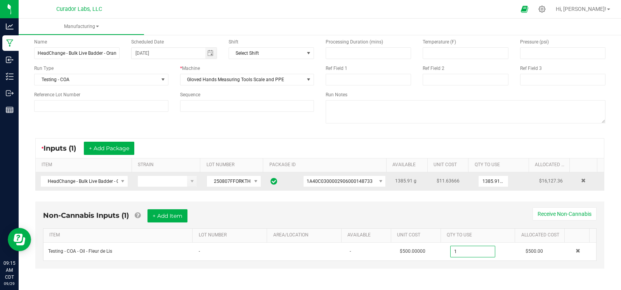
type input "1.0000 u"
click at [446, 268] on div "Non-Cannabis Inputs (1) + Add Item Receive Non-Cannabis ITEM LOT NUMBER AREA/LO…" at bounding box center [319, 240] width 583 height 86
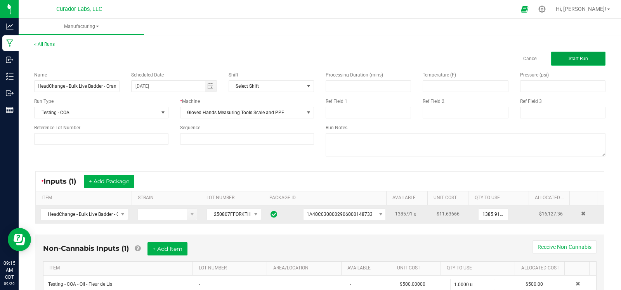
click at [568, 60] on span "Start Run" at bounding box center [577, 58] width 19 height 5
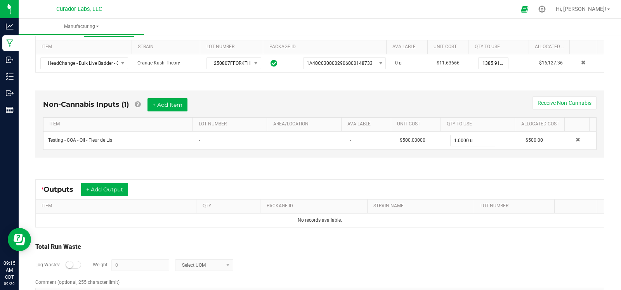
scroll to position [191, 0]
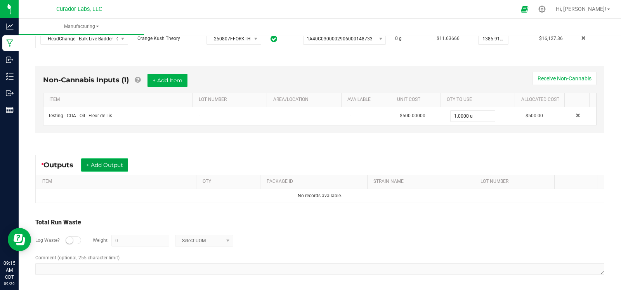
click at [102, 164] on button "+ Add Output" at bounding box center [104, 164] width 47 height 13
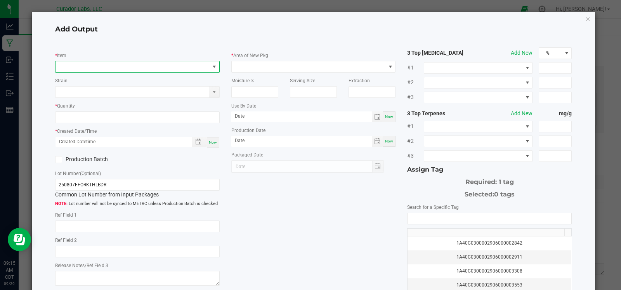
click at [83, 64] on span "NO DATA FOUND" at bounding box center [132, 66] width 154 height 11
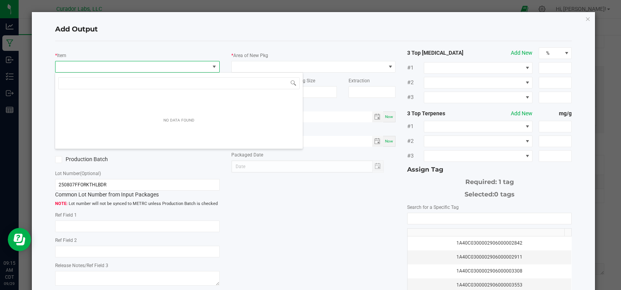
scroll to position [11, 162]
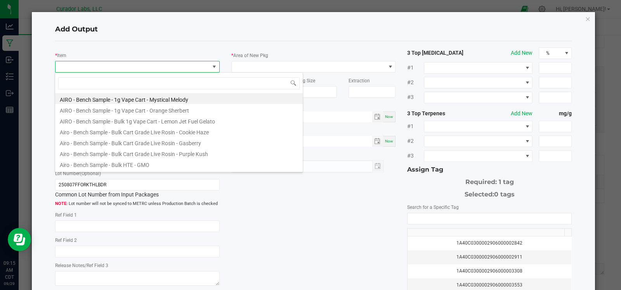
type input "HeadChange - Bulk Live Badder - Orange Kush Theory"
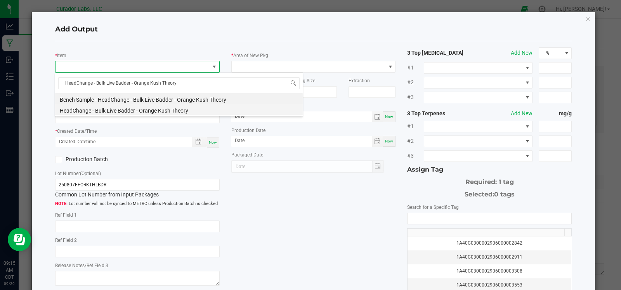
click at [138, 110] on li "HeadChange - Bulk Live Badder - Orange Kush Theory" at bounding box center [178, 109] width 247 height 11
type input "0.0000 g"
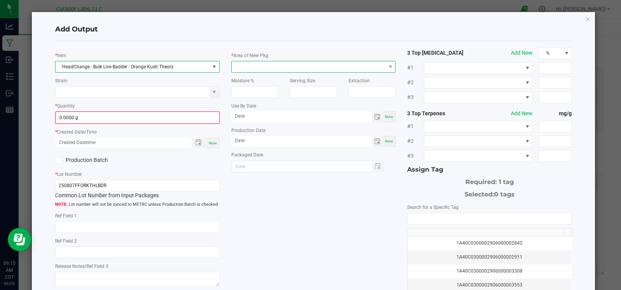
click at [268, 64] on span at bounding box center [309, 66] width 154 height 11
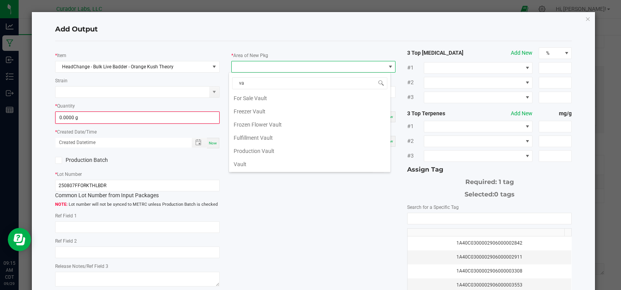
scroll to position [0, 0]
type input "vaul"
click at [252, 166] on li "Vault" at bounding box center [309, 165] width 161 height 13
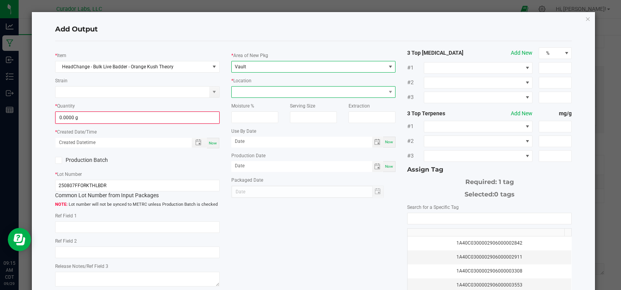
click at [268, 92] on span at bounding box center [309, 91] width 154 height 11
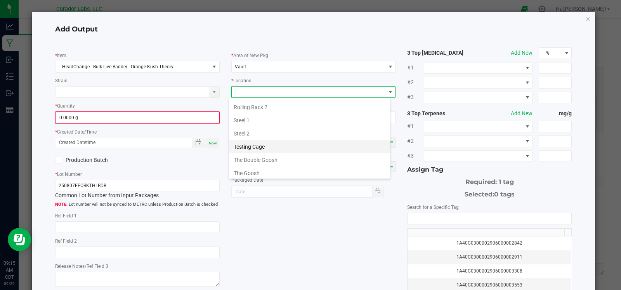
scroll to position [313, 0]
click at [272, 144] on li "Testing Cage" at bounding box center [309, 149] width 161 height 13
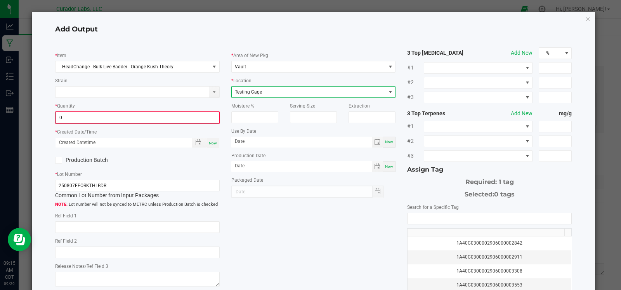
click at [126, 118] on input "0" at bounding box center [137, 117] width 163 height 11
click at [71, 120] on input "0" at bounding box center [137, 117] width 163 height 11
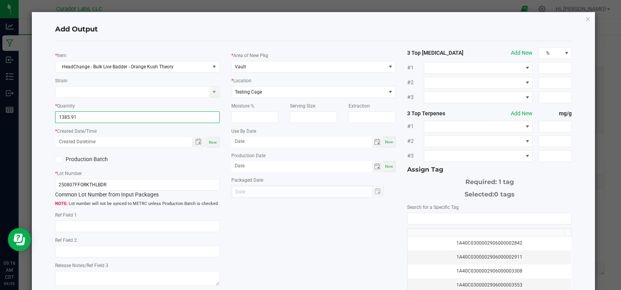
type input "1385.9100 g"
click at [209, 144] on span "Now" at bounding box center [213, 142] width 8 height 4
type input "[DATE] 9:16 AM"
type input "[DATE]"
click at [60, 159] on icon at bounding box center [58, 159] width 5 height 0
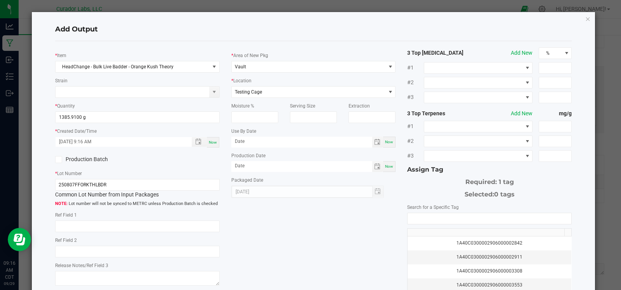
click at [0, 0] on input "Production Batch" at bounding box center [0, 0] width 0 height 0
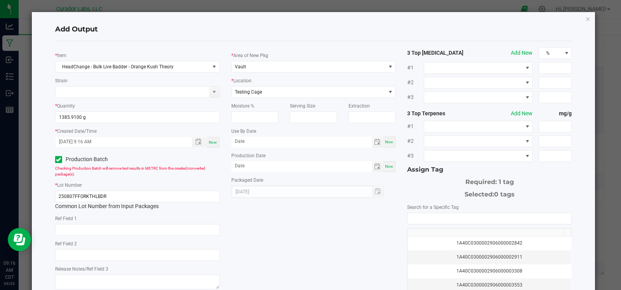
click at [385, 140] on span "Now" at bounding box center [389, 142] width 8 height 4
click at [317, 144] on input "[DATE]" at bounding box center [301, 142] width 141 height 10
type input "[DATE]"
click at [380, 227] on div "* Item HeadChange - Bulk Live Badder - Orange Kush Theory Strain * Quantity 138…" at bounding box center [313, 186] width 528 height 278
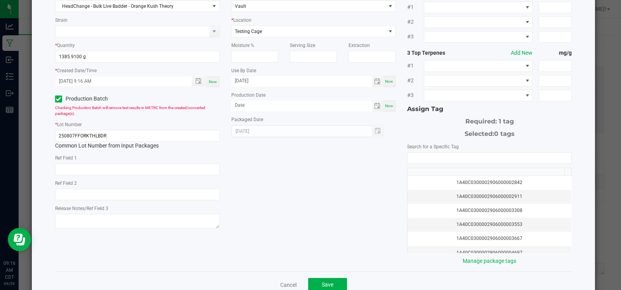
scroll to position [73, 0]
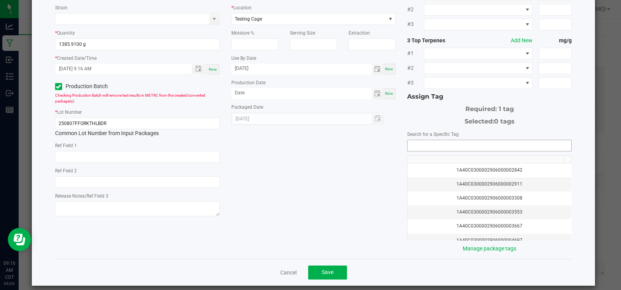
click at [446, 145] on input "NO DATA FOUND" at bounding box center [489, 145] width 164 height 11
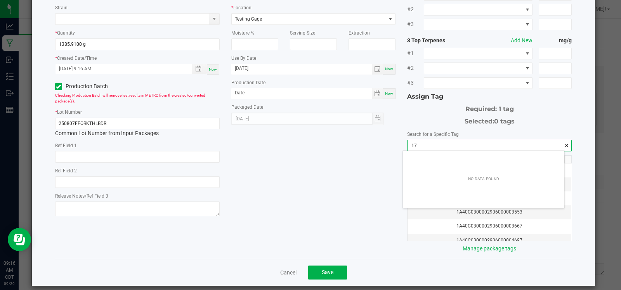
scroll to position [10, 161]
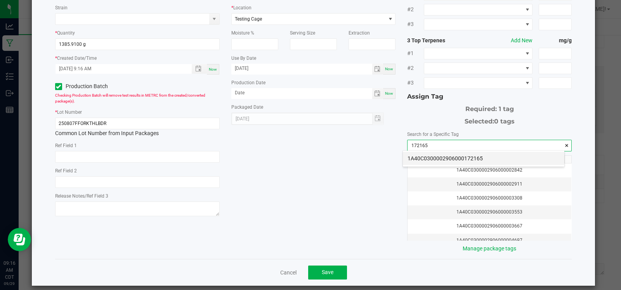
click at [458, 161] on li "1A40C0300002906000172165" at bounding box center [483, 158] width 161 height 13
type input "1A40C0300002906000172165"
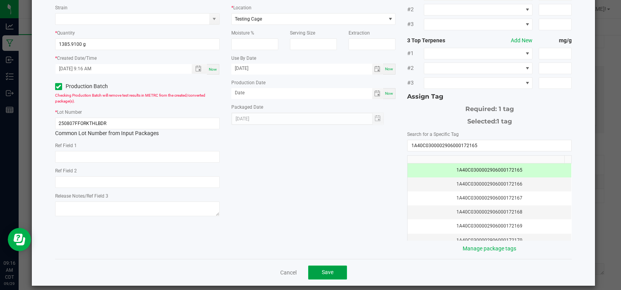
click at [334, 268] on button "Save" at bounding box center [327, 272] width 39 height 14
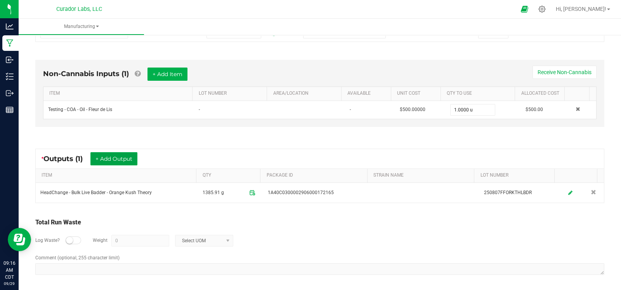
scroll to position [0, 0]
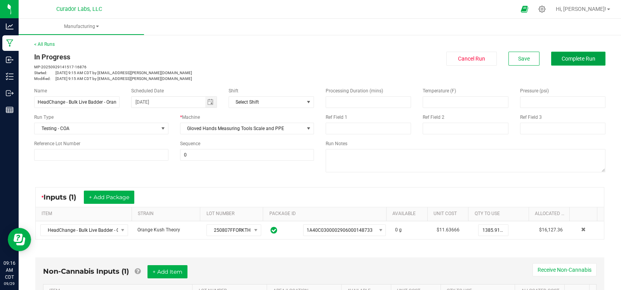
click at [563, 61] on span "Complete Run" at bounding box center [578, 58] width 34 height 6
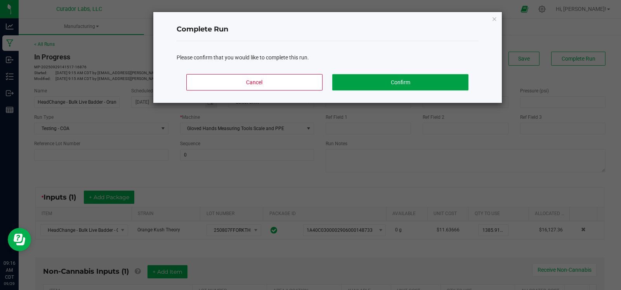
click at [398, 78] on button "Confirm" at bounding box center [400, 82] width 136 height 16
